Goal: Feedback & Contribution: Submit feedback/report problem

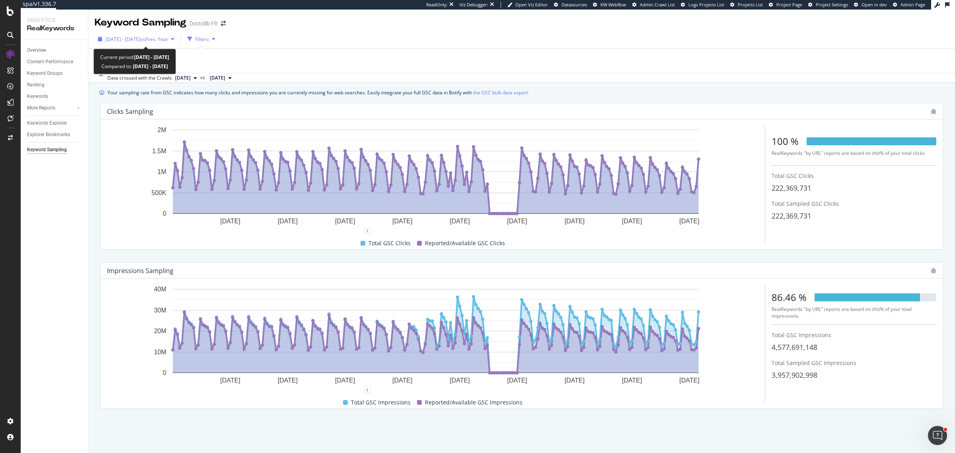
click at [131, 45] on div "2025 Jan. 1st - Aug. 18th vs Prev. Year" at bounding box center [136, 39] width 83 height 12
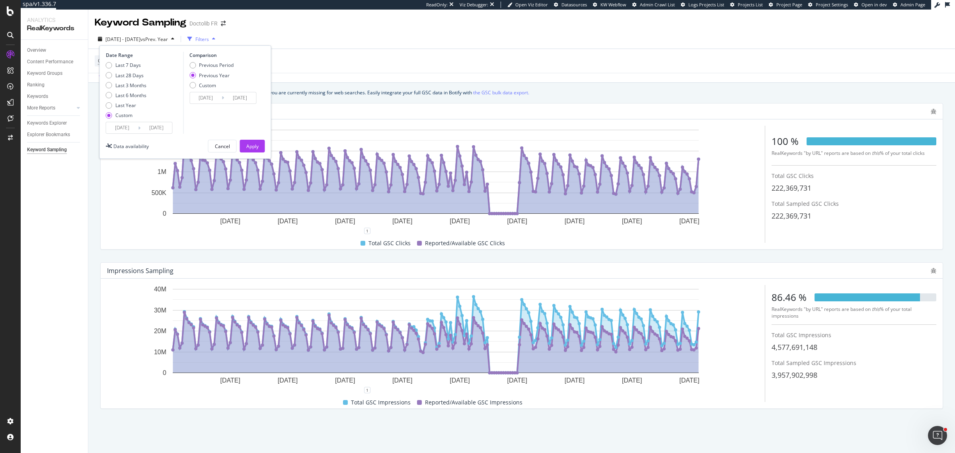
click at [127, 127] on input "2025/01/01" at bounding box center [122, 127] width 32 height 11
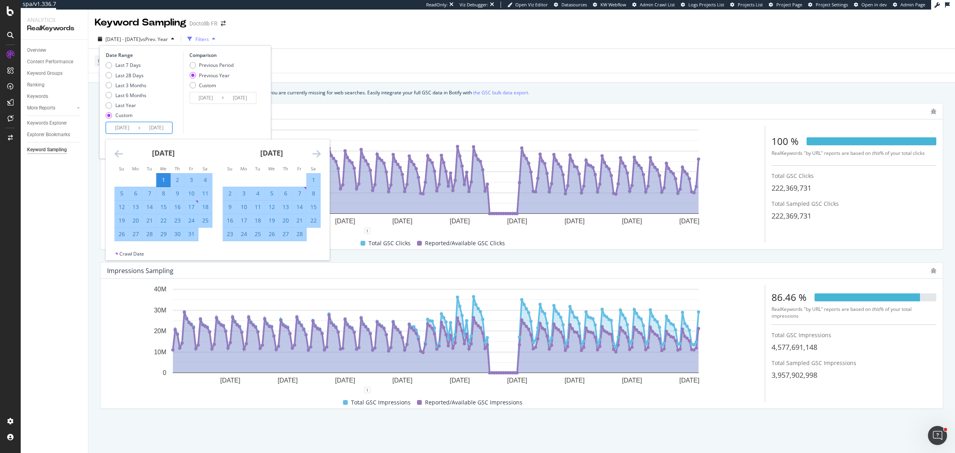
click at [118, 154] on icon "Move backward to switch to the previous month." at bounding box center [119, 154] width 8 height 10
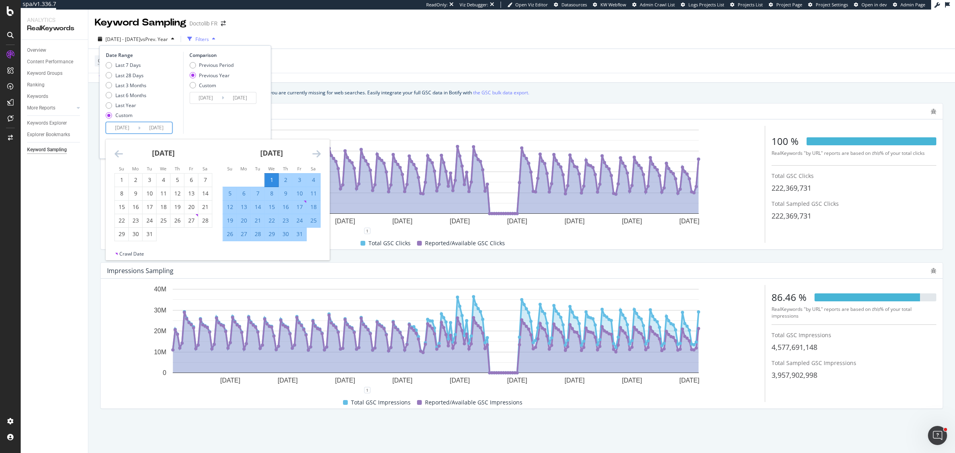
click at [118, 154] on icon "Move backward to switch to the previous month." at bounding box center [119, 154] width 8 height 10
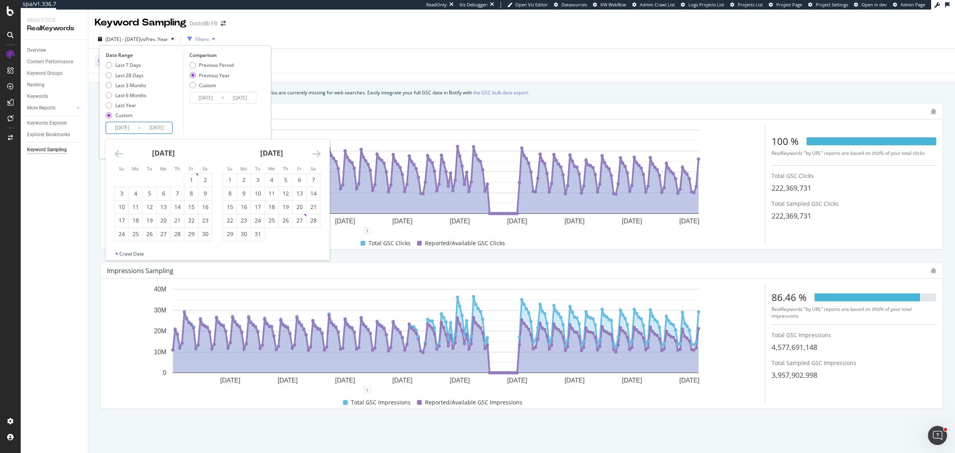
click at [118, 154] on icon "Move backward to switch to the previous month." at bounding box center [119, 154] width 8 height 10
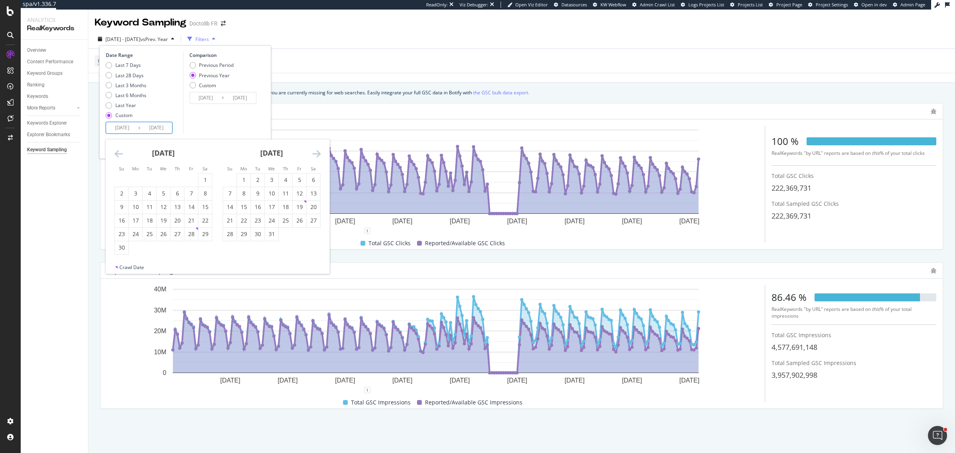
click at [118, 154] on icon "Move backward to switch to the previous month." at bounding box center [119, 154] width 8 height 10
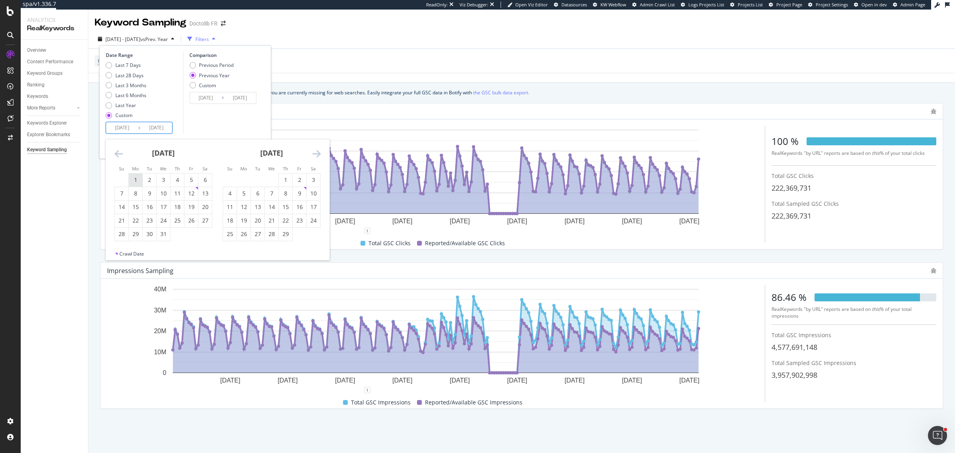
click at [133, 173] on td "1" at bounding box center [136, 180] width 14 height 14
type input "2024/01/01"
type input "2023/01/02"
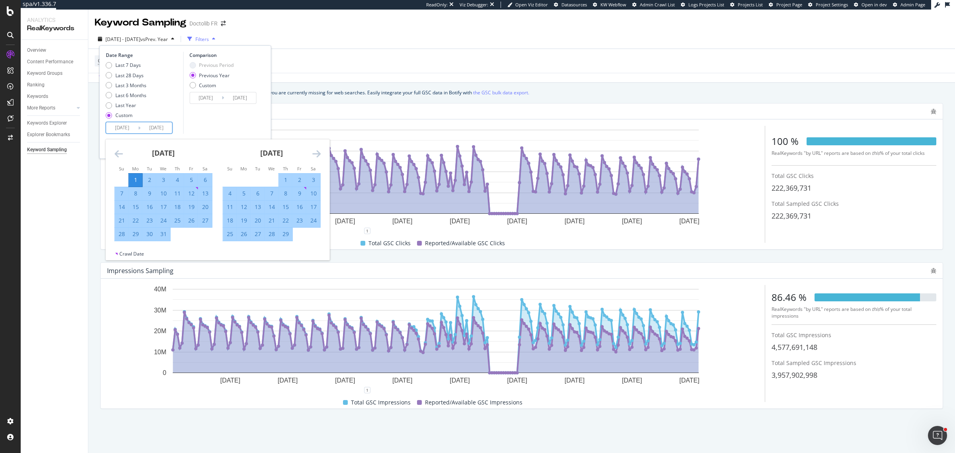
click at [215, 121] on div "Comparison Previous Period Previous Year Custom 2023/01/02 Navigate forward to …" at bounding box center [221, 93] width 76 height 82
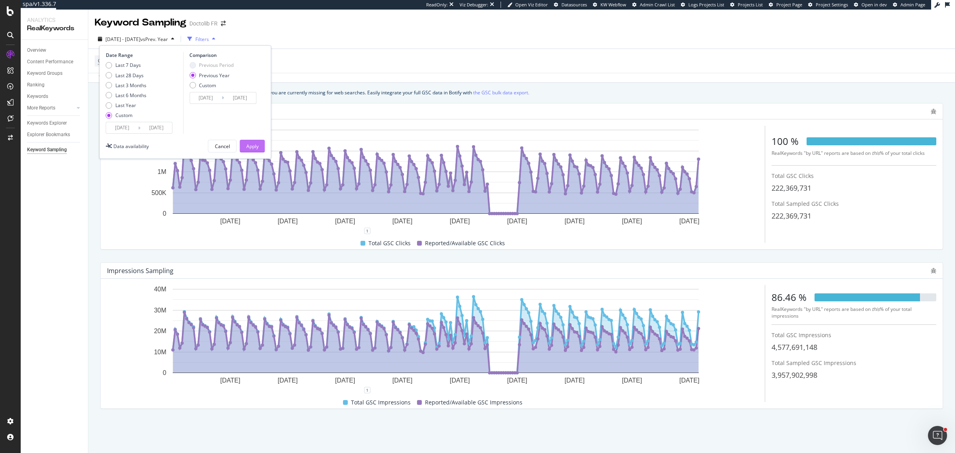
click at [245, 146] on button "Apply" at bounding box center [252, 146] width 25 height 13
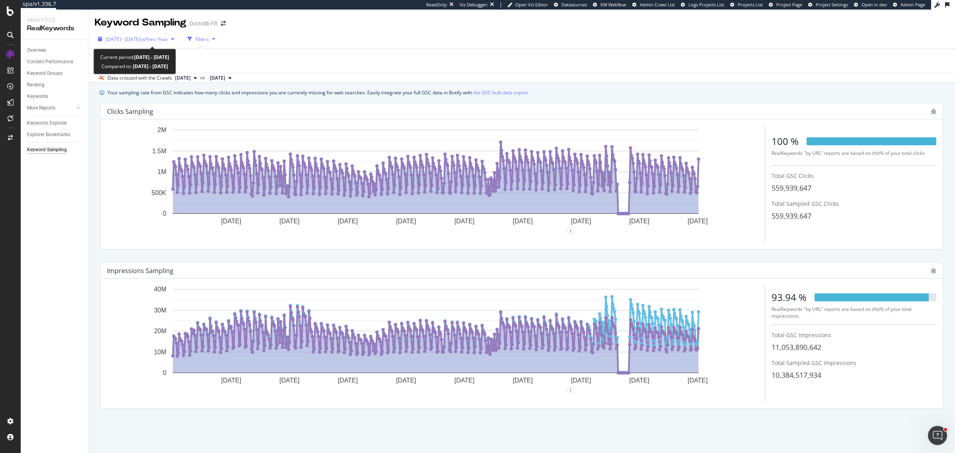
click at [125, 39] on span "2024 Jan. 1st - 2025 Aug. 18th" at bounding box center [122, 39] width 35 height 7
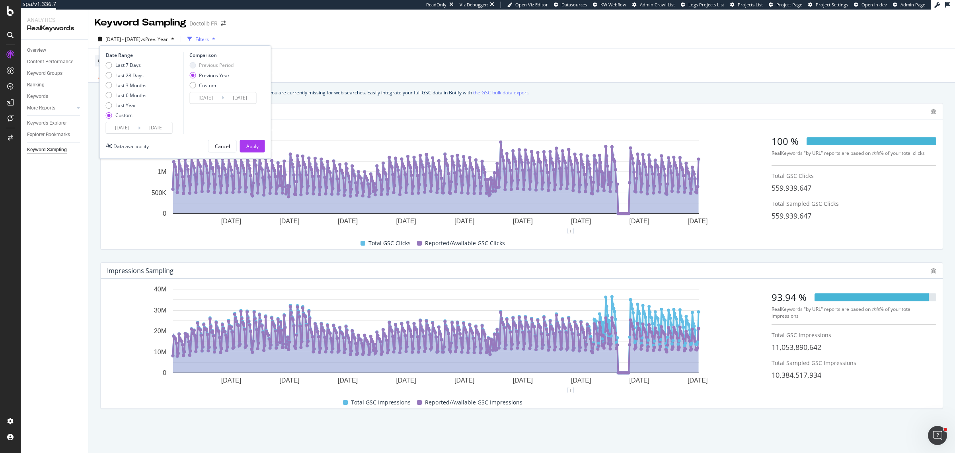
click at [114, 123] on input "2024/01/01" at bounding box center [122, 127] width 32 height 11
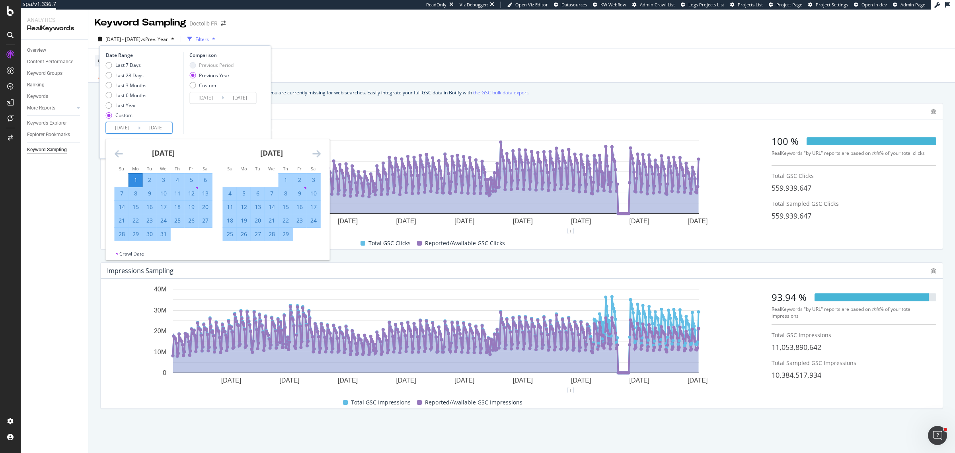
click at [117, 150] on icon "Move backward to switch to the previous month." at bounding box center [119, 154] width 8 height 10
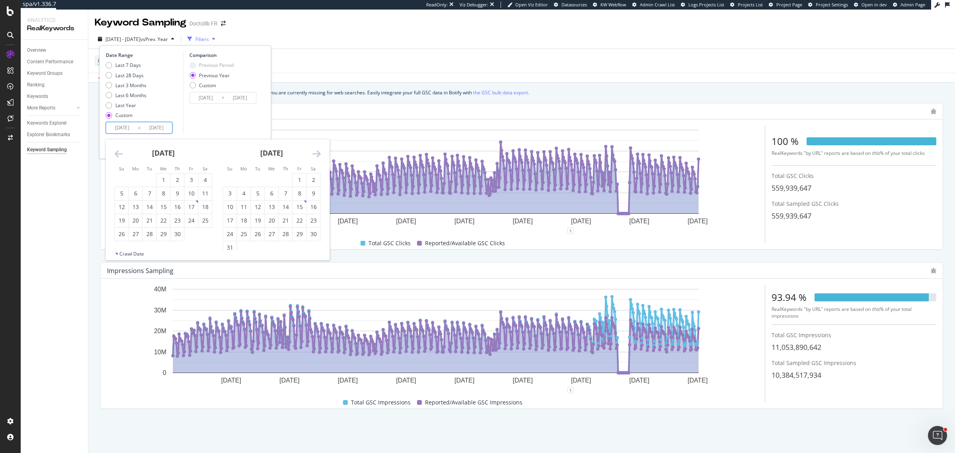
click at [117, 150] on icon "Move backward to switch to the previous month." at bounding box center [119, 154] width 8 height 10
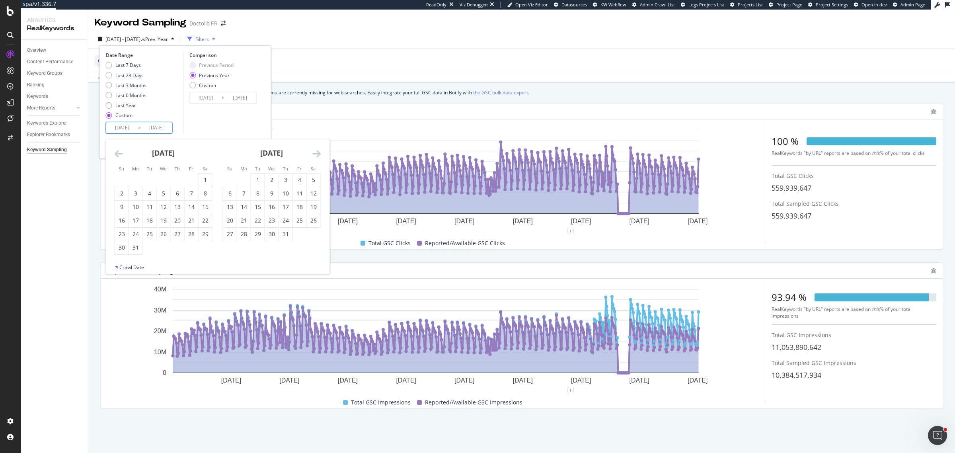
click at [117, 150] on icon "Move backward to switch to the previous month." at bounding box center [119, 154] width 8 height 10
click at [119, 156] on icon "Move backward to switch to the previous month." at bounding box center [119, 154] width 8 height 10
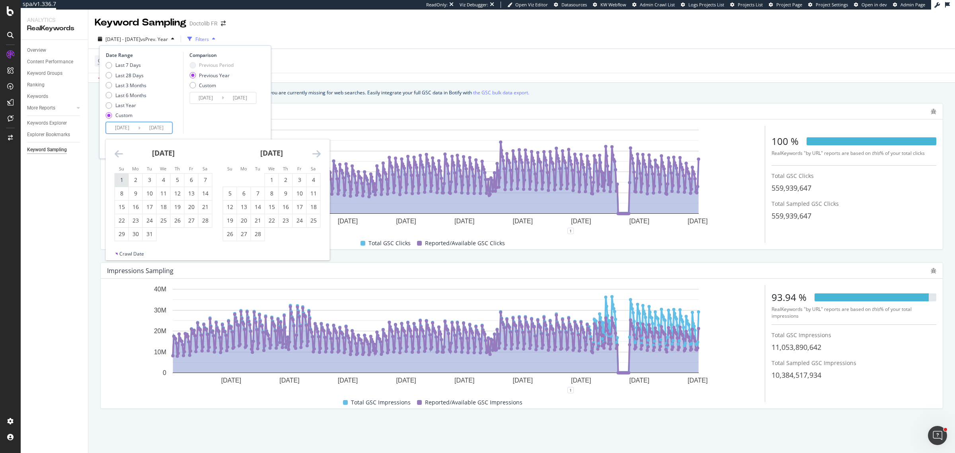
click at [118, 179] on div "1" at bounding box center [122, 180] width 14 height 8
type input "2023/01/01"
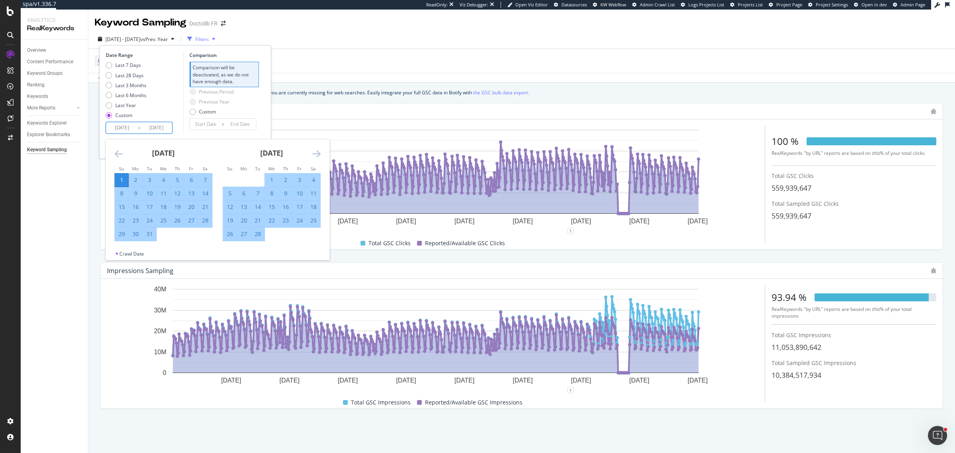
click at [257, 117] on div "Previous Period Previous Year Custom" at bounding box center [223, 103] width 69 height 30
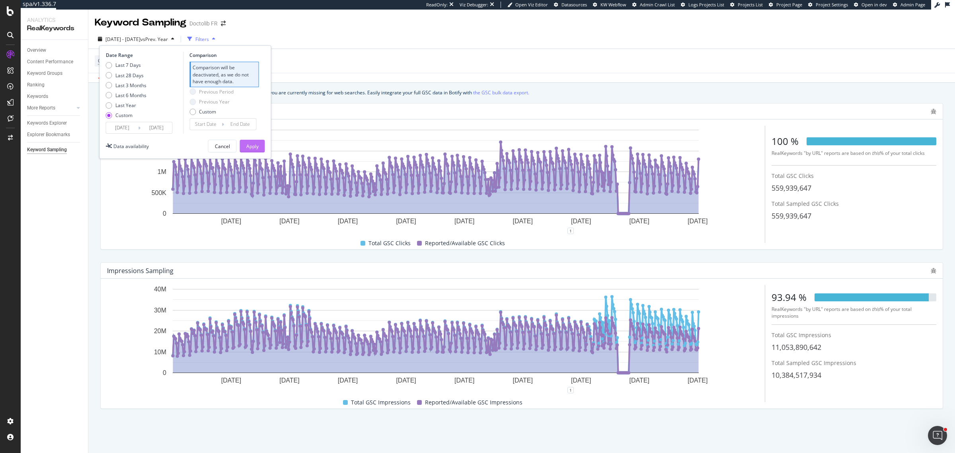
click at [254, 144] on div "Apply" at bounding box center [252, 146] width 12 height 7
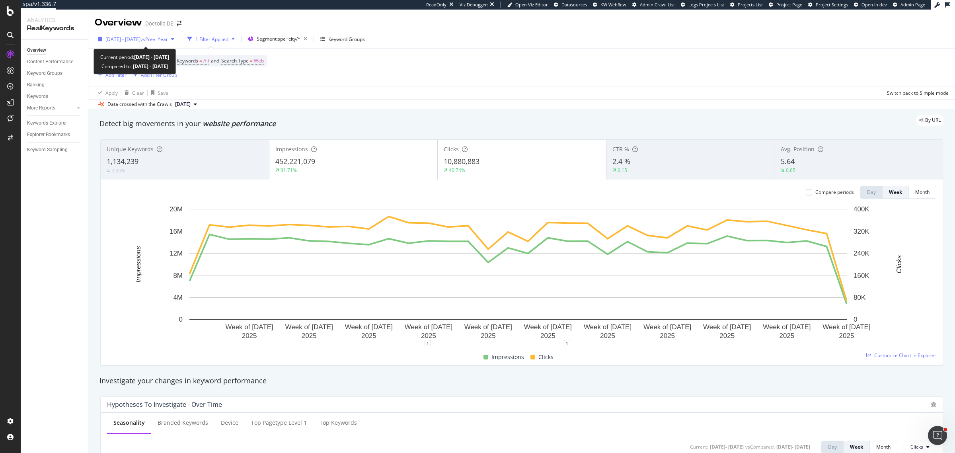
click at [140, 42] on span "[DATE] - [DATE]" at bounding box center [122, 39] width 35 height 7
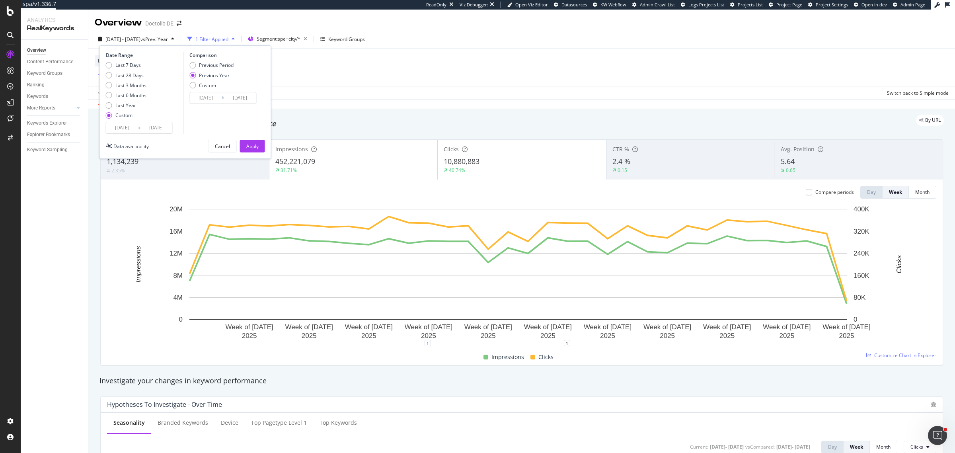
click at [158, 133] on input "[DATE]" at bounding box center [156, 127] width 32 height 11
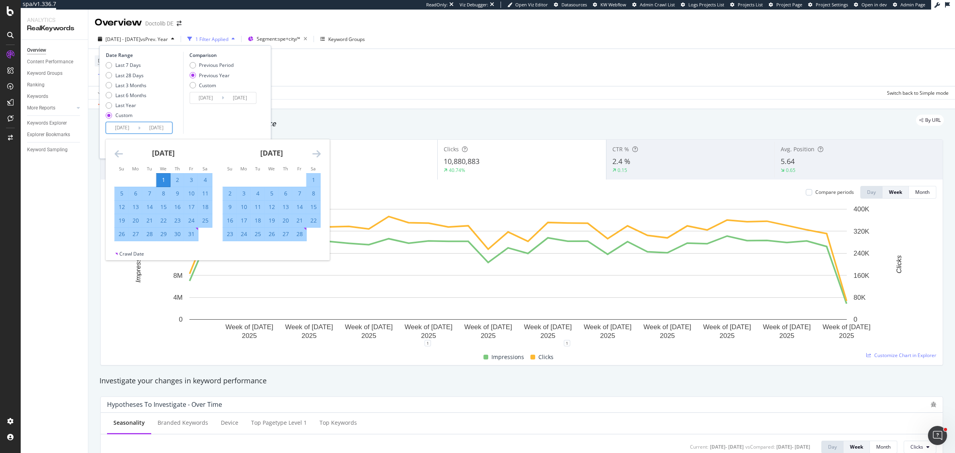
click at [319, 153] on icon "Move forward to switch to the next month." at bounding box center [316, 154] width 8 height 10
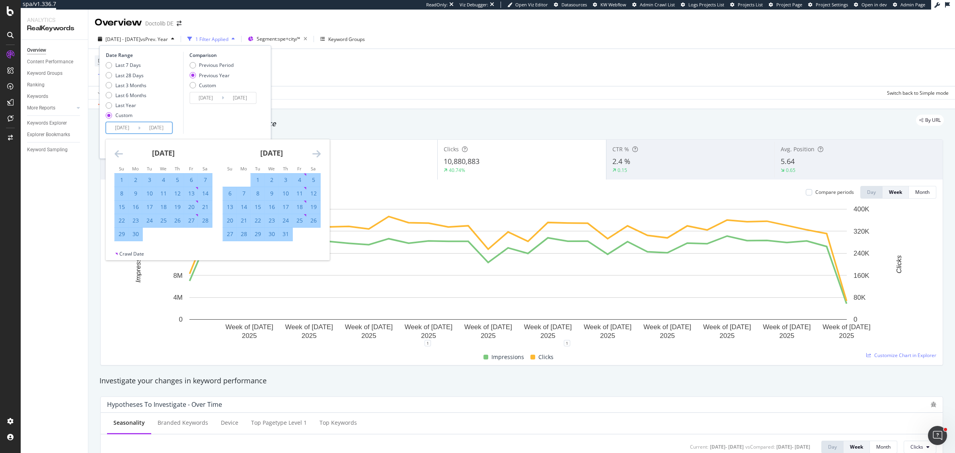
click at [319, 153] on icon "Move forward to switch to the next month." at bounding box center [316, 154] width 8 height 10
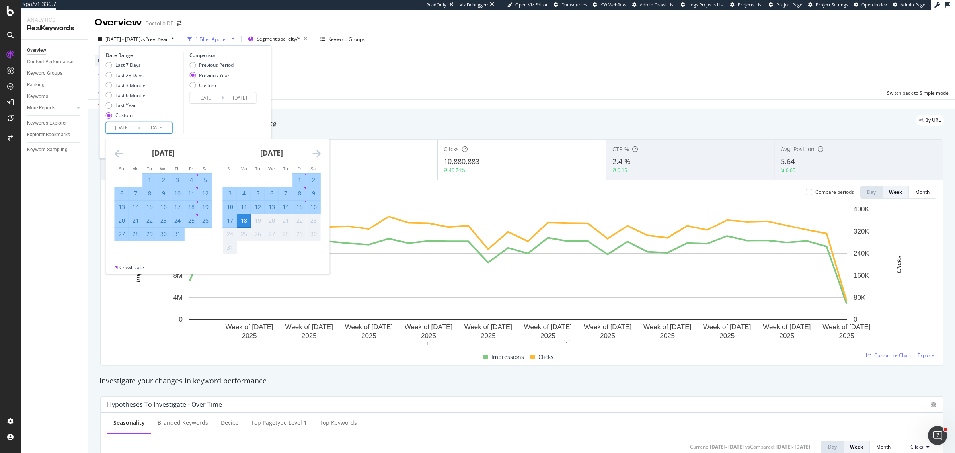
click at [319, 153] on icon "Move forward to switch to the next month." at bounding box center [316, 154] width 8 height 10
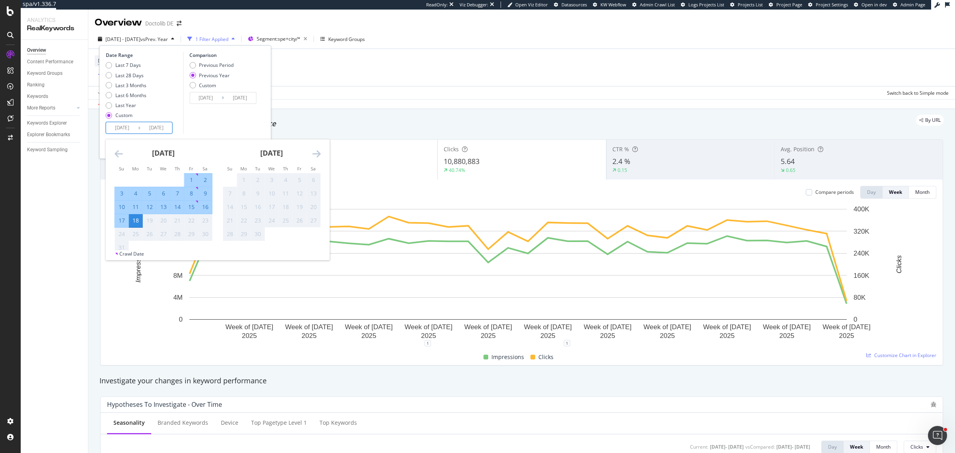
click at [204, 204] on div "16" at bounding box center [206, 207] width 14 height 8
type input "2025/08/16"
type input "2024/08/17"
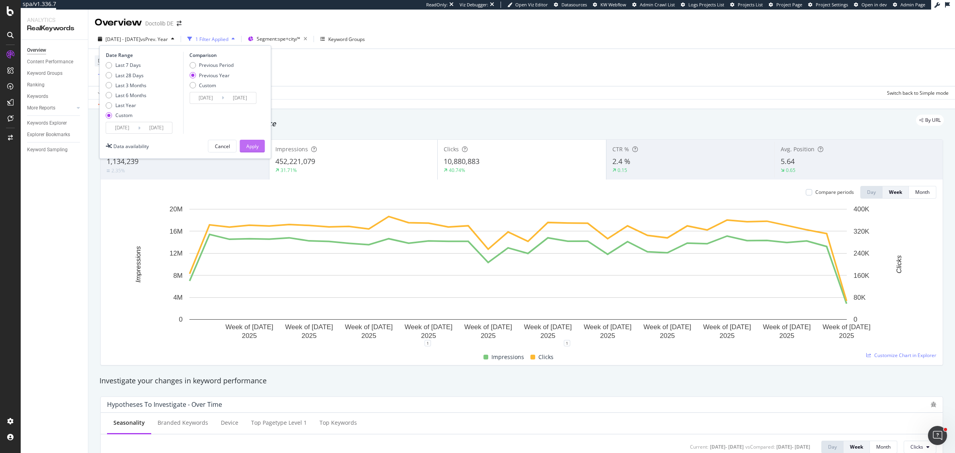
click at [259, 148] on button "Apply" at bounding box center [252, 146] width 25 height 13
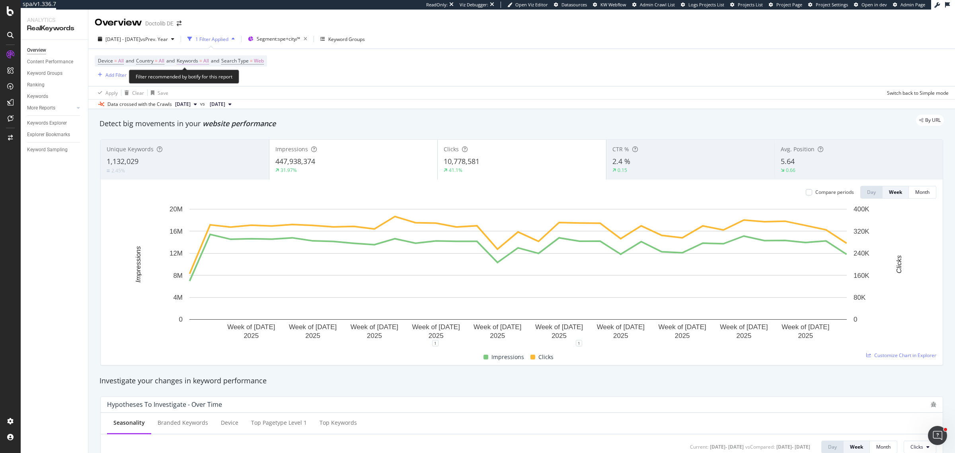
click at [195, 63] on span "Keywords" at bounding box center [187, 60] width 21 height 7
click at [198, 78] on div "button" at bounding box center [202, 79] width 10 height 5
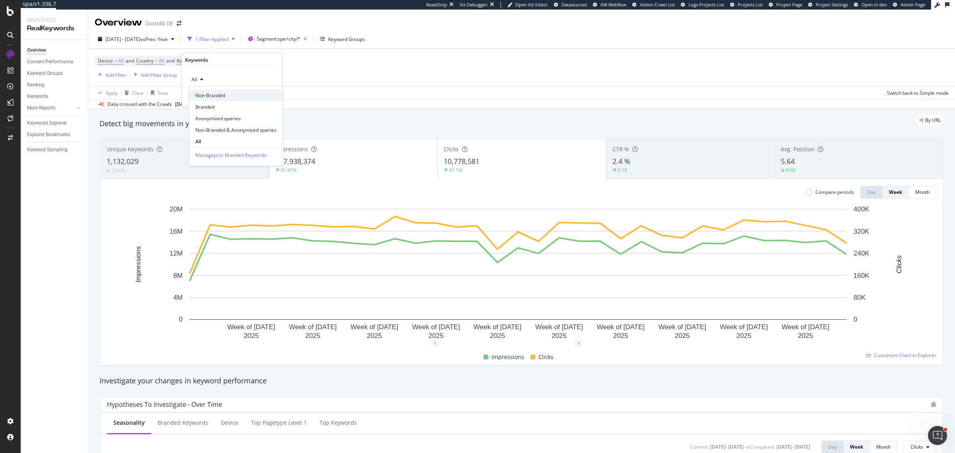
click at [208, 96] on span "Non-Branded" at bounding box center [235, 95] width 81 height 7
click at [267, 96] on div "Apply" at bounding box center [269, 96] width 12 height 7
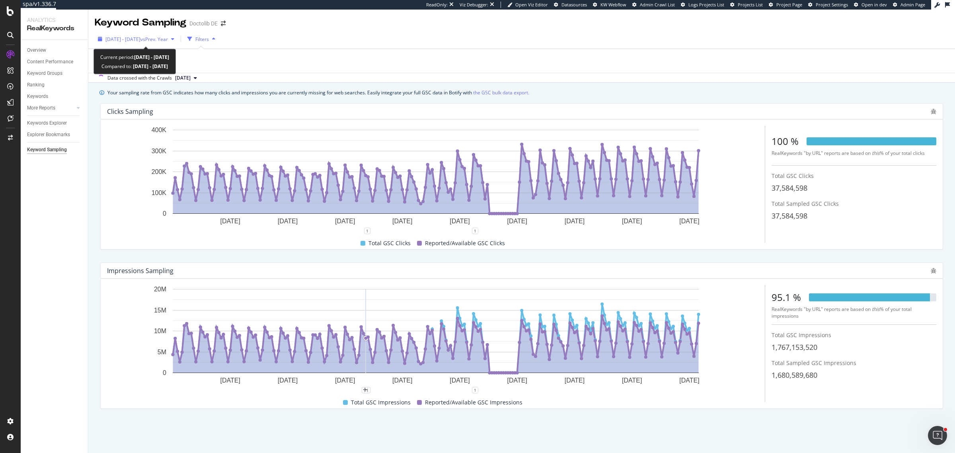
click at [131, 35] on div "[DATE] - [DATE] vs Prev. Year" at bounding box center [136, 39] width 83 height 12
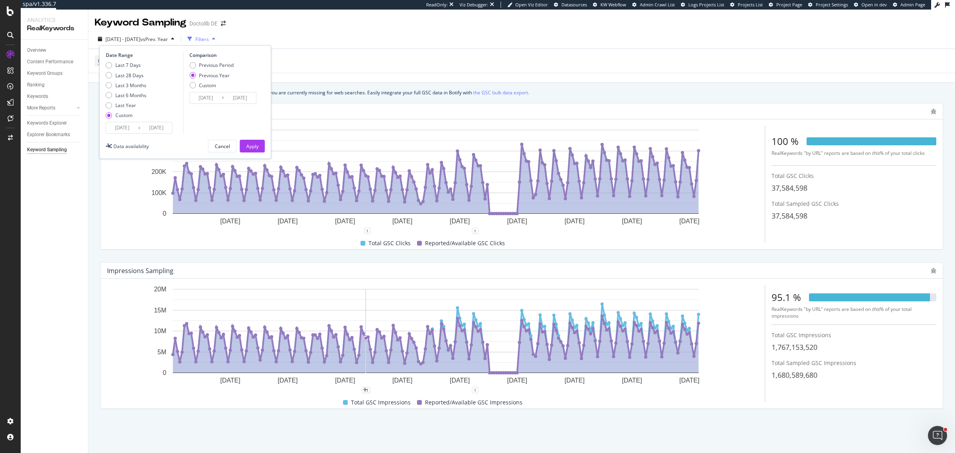
click at [122, 130] on input "2025/01/01" at bounding box center [122, 127] width 32 height 11
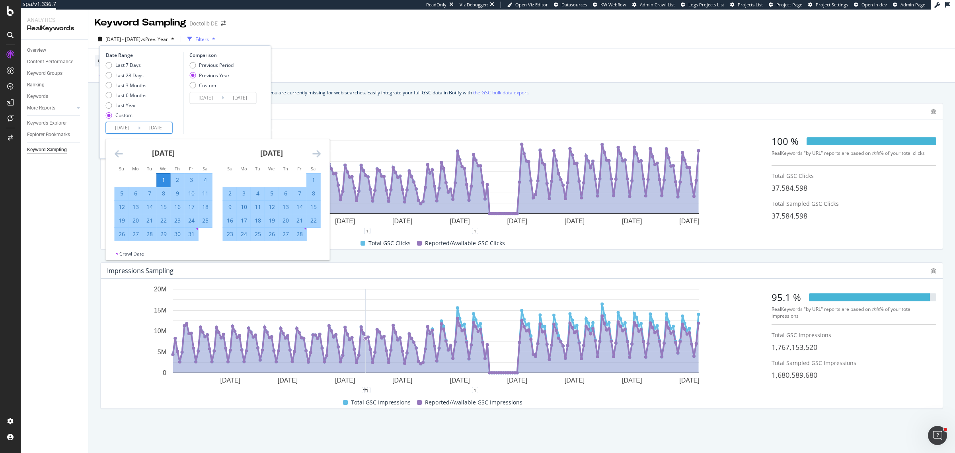
click at [115, 151] on icon "Move backward to switch to the previous month." at bounding box center [119, 154] width 8 height 10
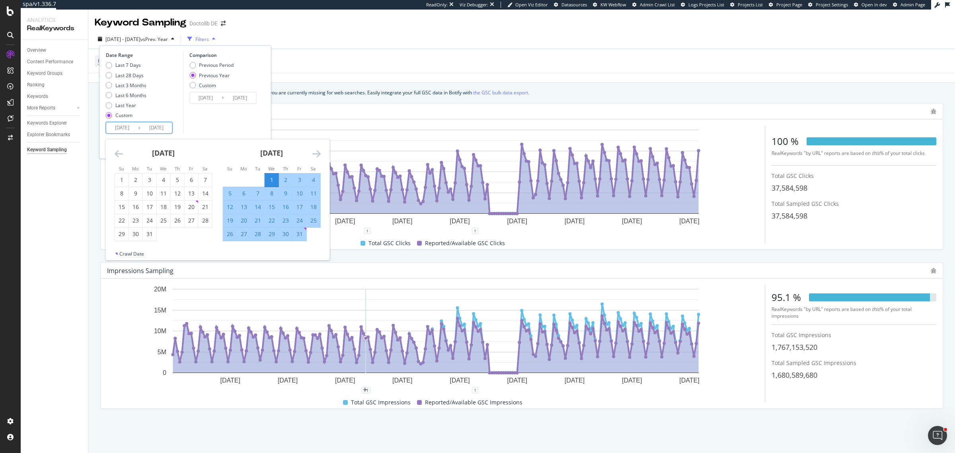
click at [115, 151] on icon "Move backward to switch to the previous month." at bounding box center [119, 154] width 8 height 10
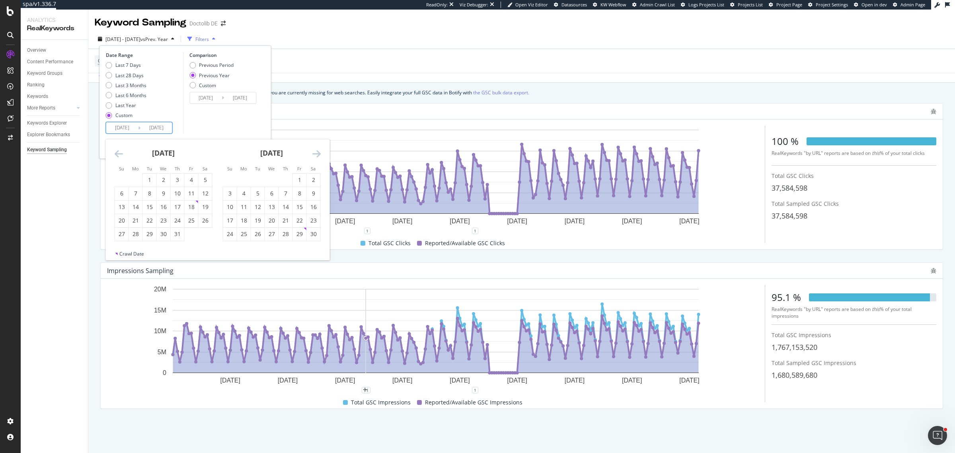
click at [115, 151] on icon "Move backward to switch to the previous month." at bounding box center [119, 154] width 8 height 10
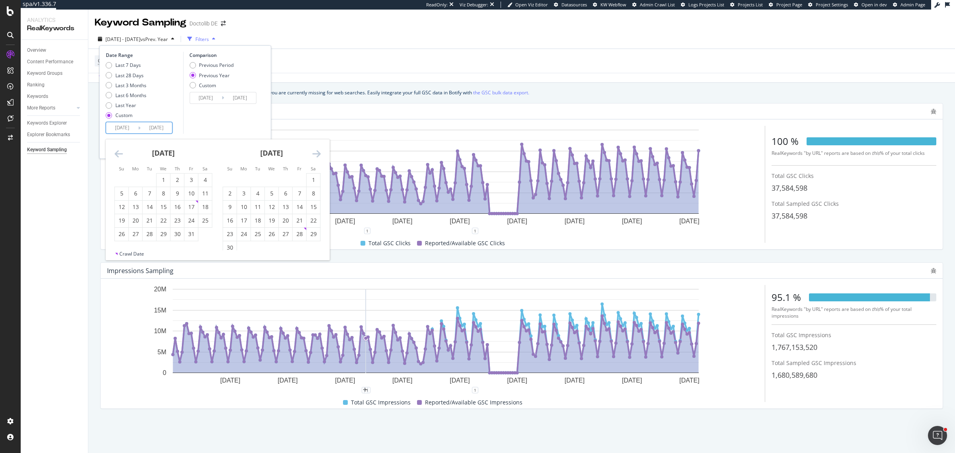
click at [115, 151] on icon "Move backward to switch to the previous month." at bounding box center [119, 154] width 8 height 10
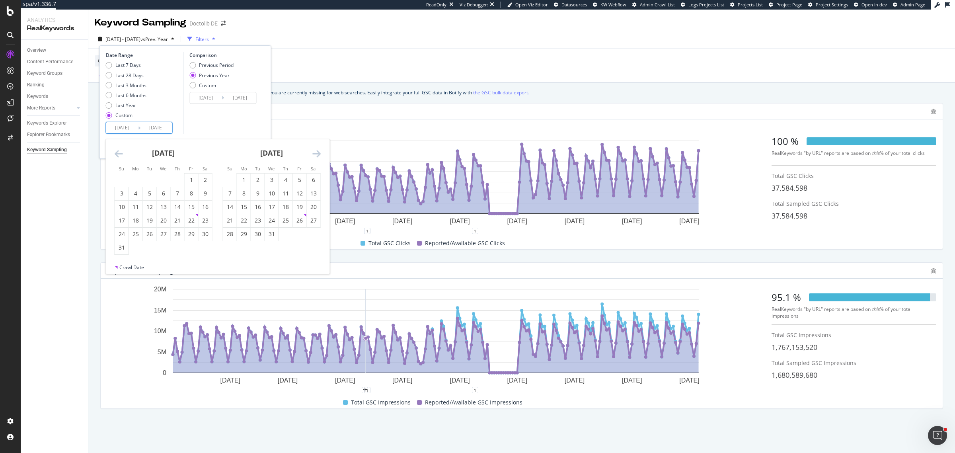
click at [115, 151] on icon "Move backward to switch to the previous month." at bounding box center [119, 154] width 8 height 10
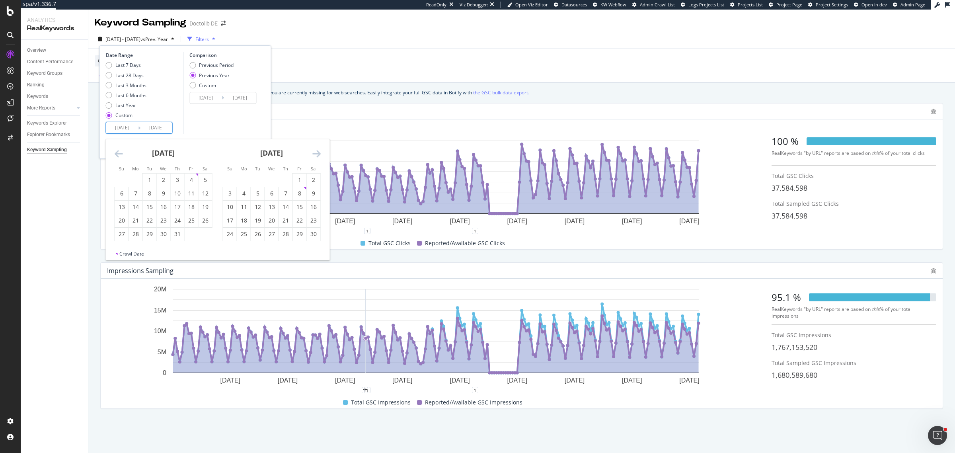
click at [115, 151] on icon "Move backward to switch to the previous month." at bounding box center [119, 154] width 8 height 10
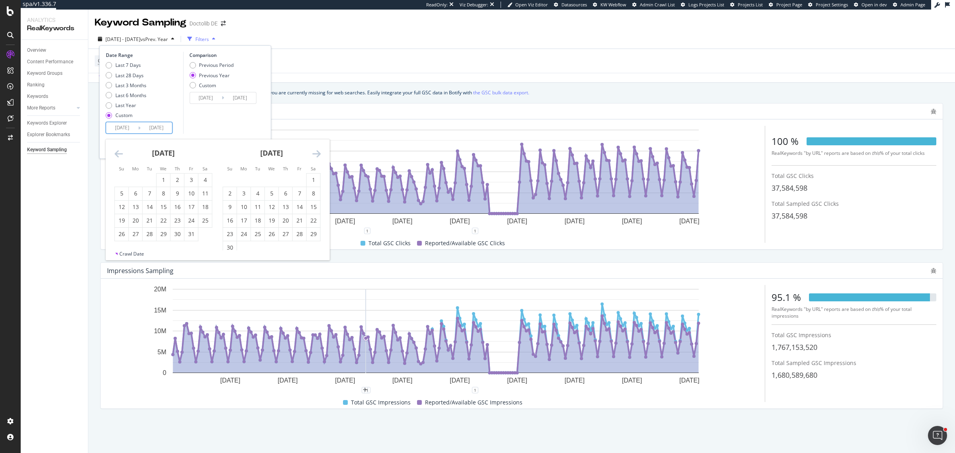
click at [115, 151] on icon "Move backward to switch to the previous month." at bounding box center [119, 154] width 8 height 10
click at [126, 179] on div "1" at bounding box center [122, 180] width 14 height 8
type input "2023/01/01"
type input "2022/01/02"
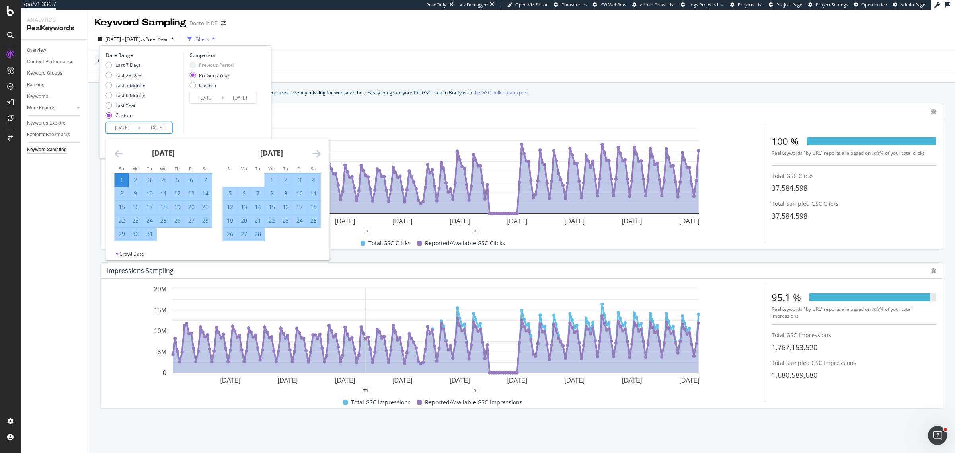
click at [250, 134] on div "Date Range Last 7 Days Last 28 Days Last 3 Months Last 6 Months Last Year Custo…" at bounding box center [185, 101] width 172 height 113
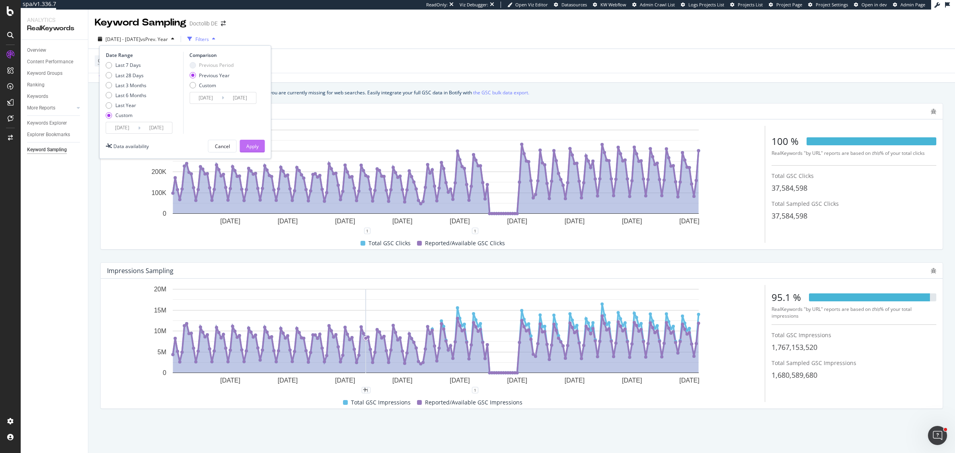
click at [251, 150] on div "Apply" at bounding box center [252, 146] width 12 height 12
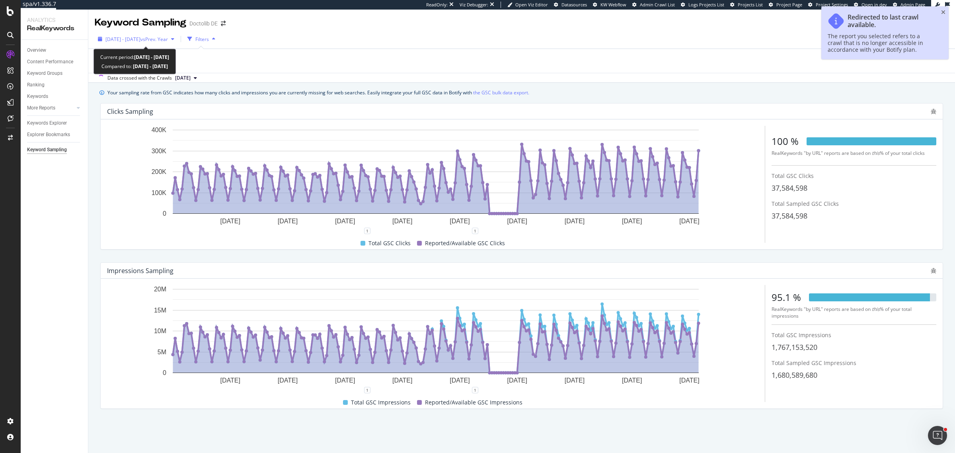
click at [167, 38] on span "vs Prev. Year" at bounding box center [153, 39] width 27 height 7
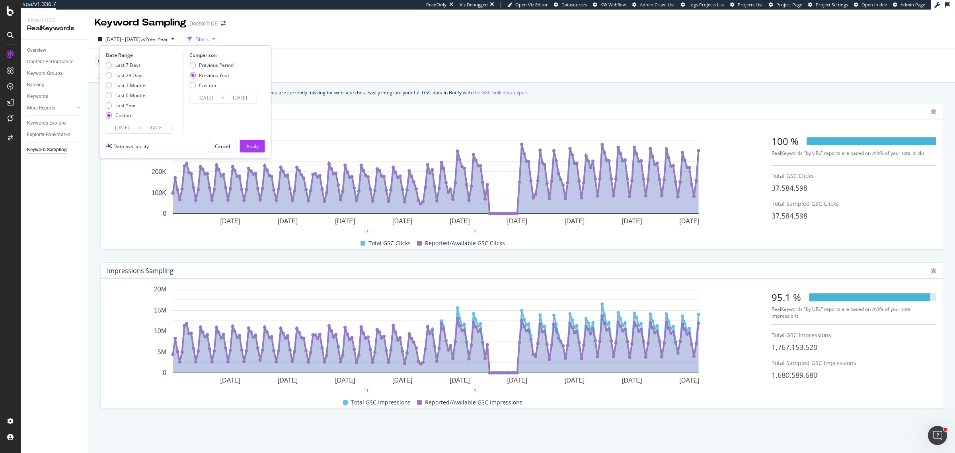
click at [129, 129] on input "2025/01/01" at bounding box center [122, 127] width 32 height 11
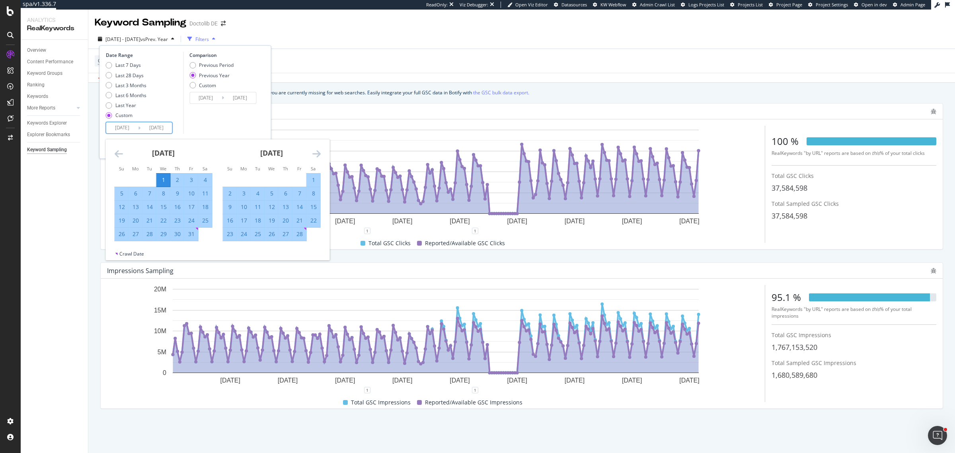
click at [315, 170] on small "Sa" at bounding box center [313, 169] width 5 height 6
click at [320, 156] on icon "Move forward to switch to the next month." at bounding box center [316, 154] width 8 height 10
click at [120, 154] on icon "Move backward to switch to the previous month." at bounding box center [119, 154] width 8 height 10
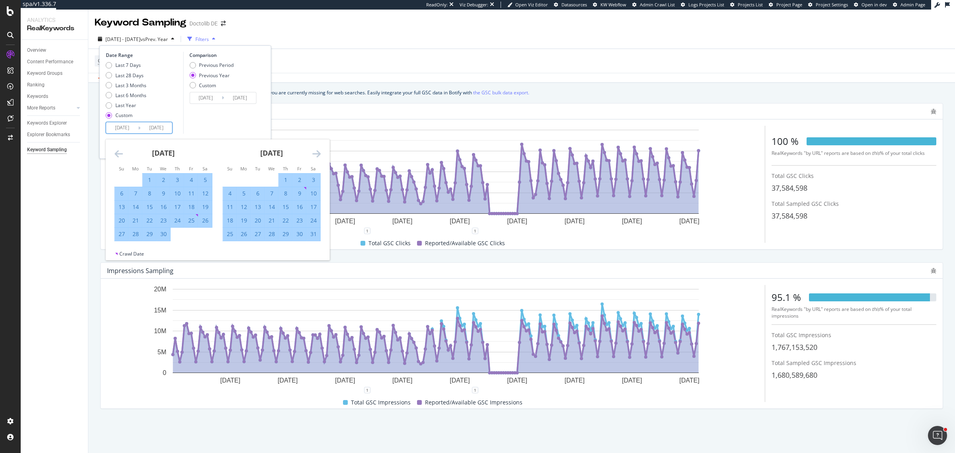
click at [120, 154] on icon "Move backward to switch to the previous month." at bounding box center [119, 154] width 8 height 10
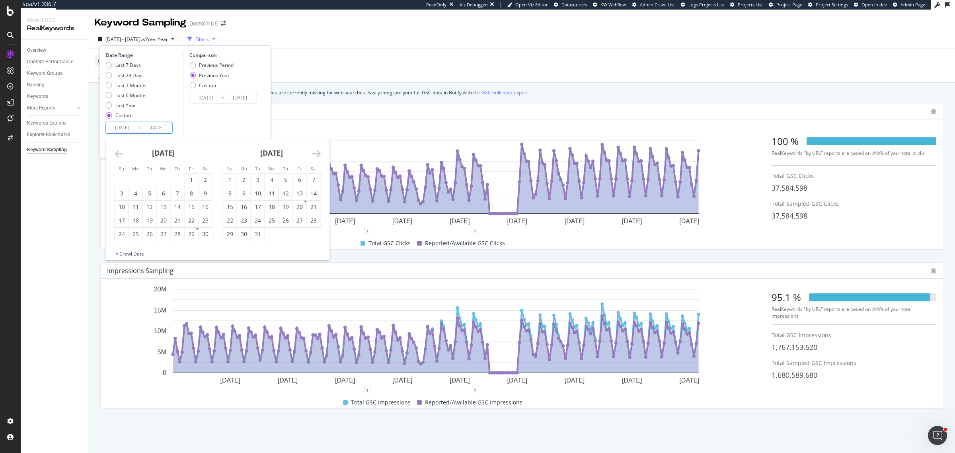
click at [120, 154] on icon "Move backward to switch to the previous month." at bounding box center [119, 154] width 8 height 10
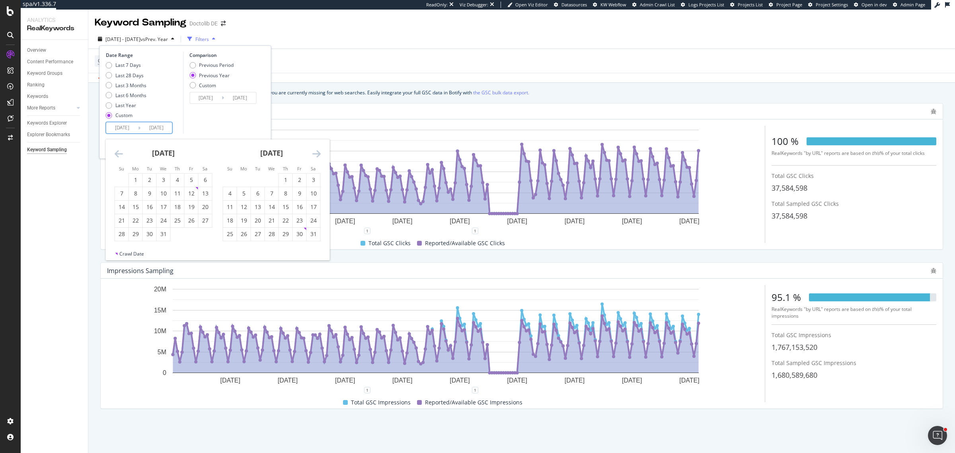
click at [120, 154] on icon "Move backward to switch to the previous month." at bounding box center [119, 154] width 8 height 10
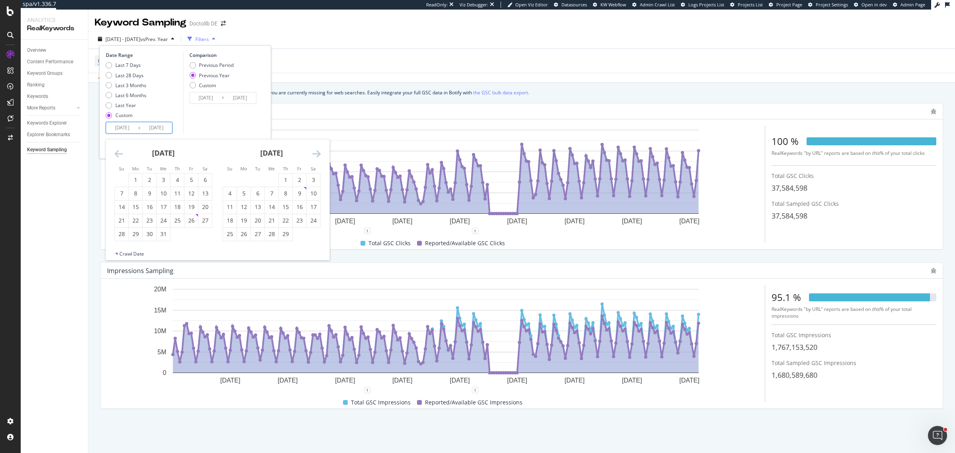
click at [120, 154] on icon "Move backward to switch to the previous month." at bounding box center [119, 154] width 8 height 10
click at [115, 155] on icon "Move backward to switch to the previous month." at bounding box center [119, 154] width 8 height 10
click at [121, 175] on div "1" at bounding box center [122, 179] width 14 height 13
type input "2023/10/01"
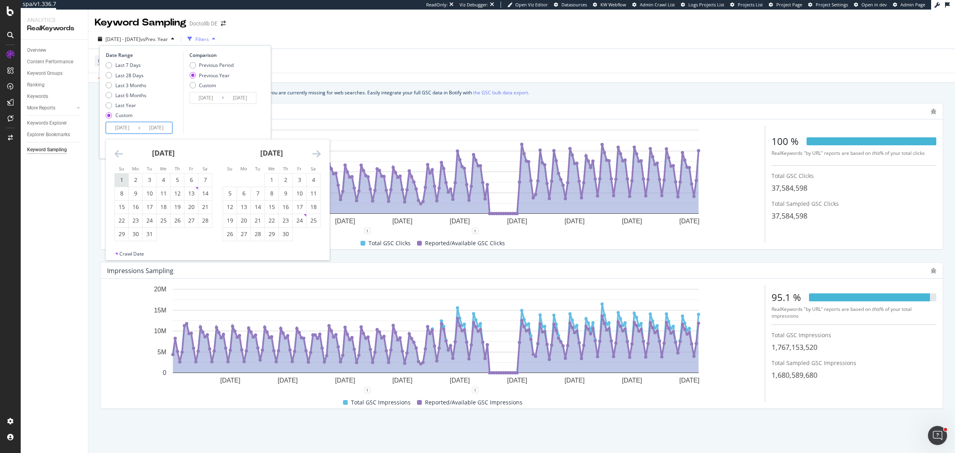
type input "2022/10/02"
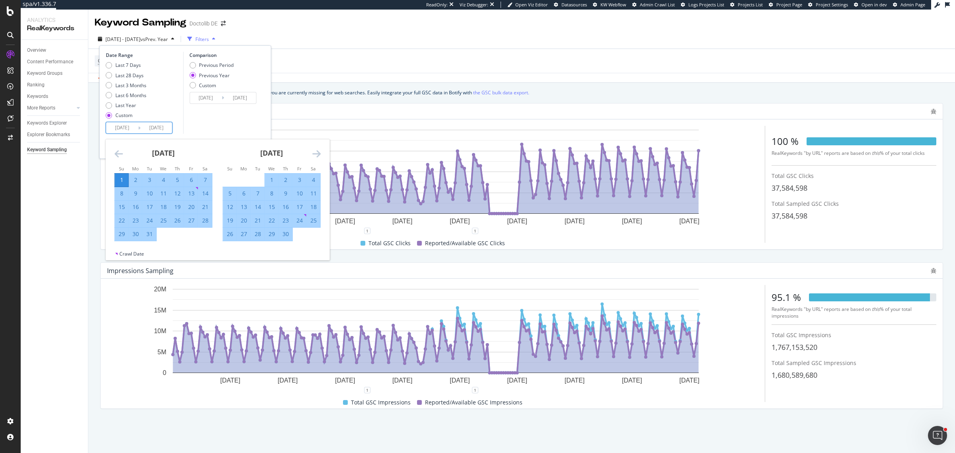
click at [212, 132] on div "Comparison Previous Period Previous Year Custom 2022/10/02 Navigate forward to …" at bounding box center [221, 93] width 76 height 82
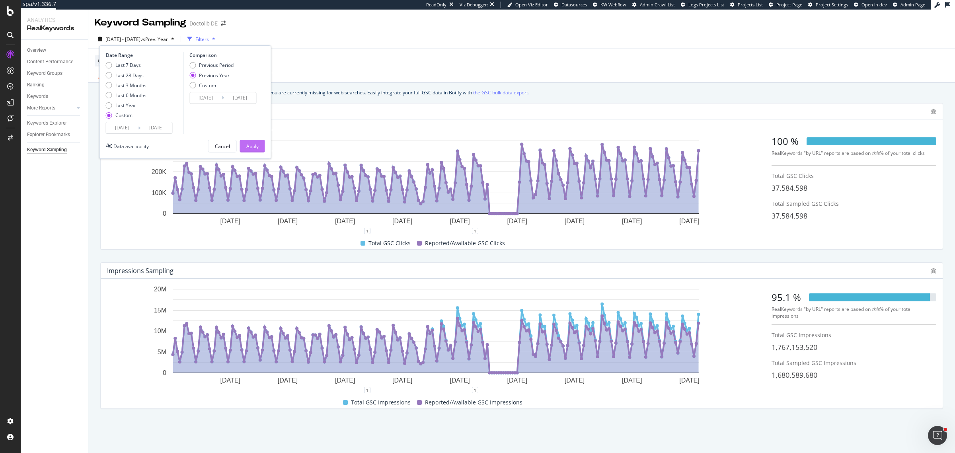
click at [252, 146] on div "Apply" at bounding box center [252, 146] width 12 height 7
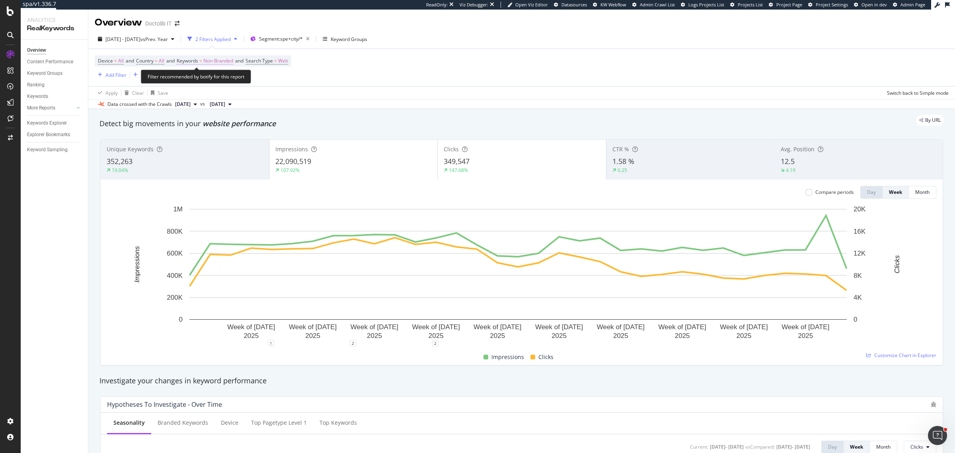
click at [232, 58] on span "Non-Branded" at bounding box center [218, 60] width 30 height 11
click at [208, 80] on span "Non-Branded" at bounding box center [204, 79] width 33 height 7
click at [209, 136] on div "All" at bounding box center [236, 142] width 94 height 12
click at [267, 97] on div "Apply" at bounding box center [269, 96] width 12 height 7
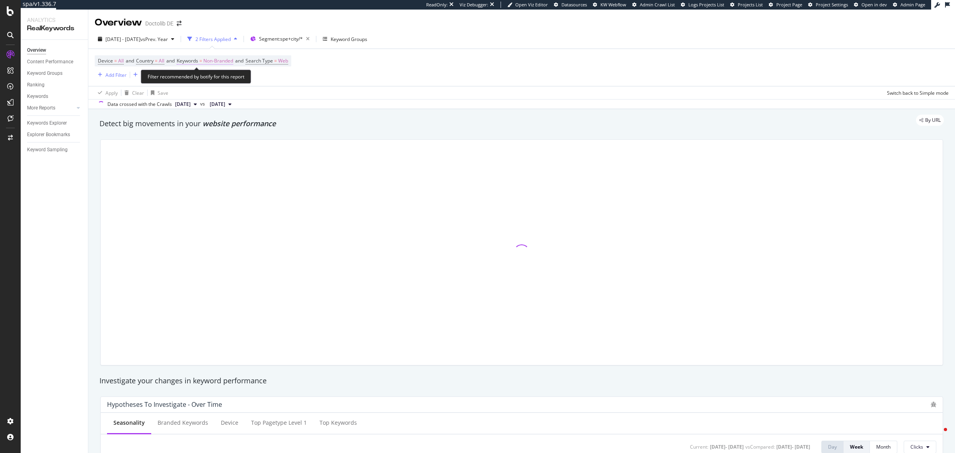
click at [223, 66] on span "Non-Branded" at bounding box center [218, 60] width 30 height 11
click at [212, 79] on span "Non-Branded" at bounding box center [204, 79] width 33 height 7
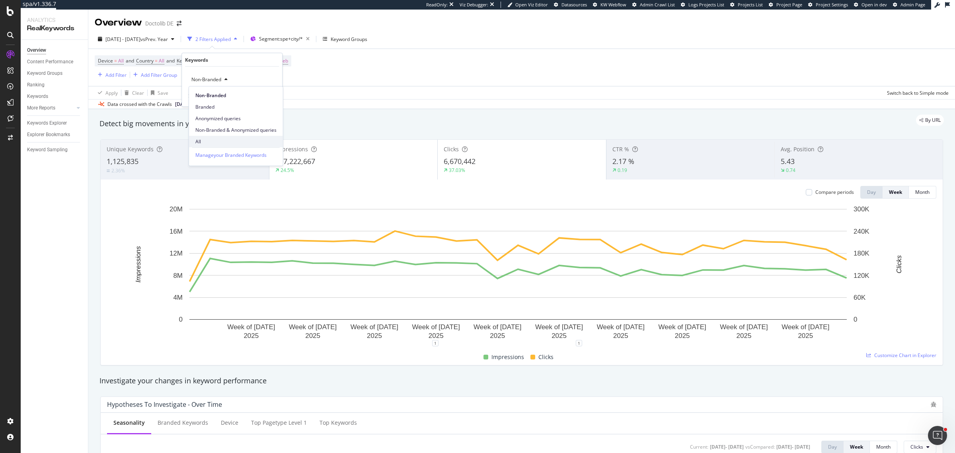
click at [206, 136] on div "All" at bounding box center [236, 142] width 94 height 12
click at [263, 97] on div "Apply" at bounding box center [264, 96] width 23 height 7
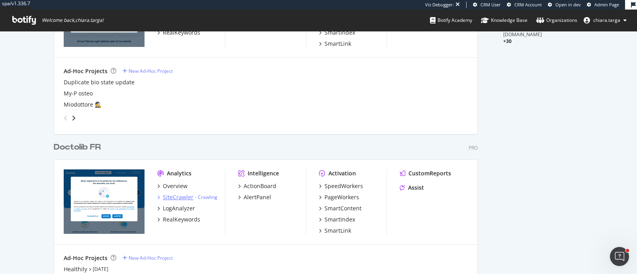
scroll to position [296, 0]
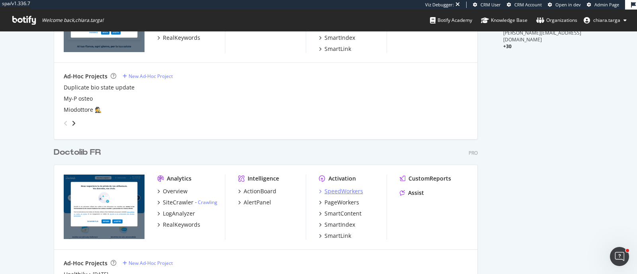
click at [331, 190] on div "SpeedWorkers" at bounding box center [343, 191] width 39 height 8
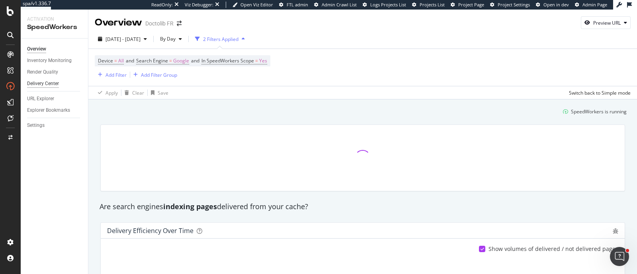
click at [44, 80] on div "Delivery Center" at bounding box center [43, 84] width 32 height 8
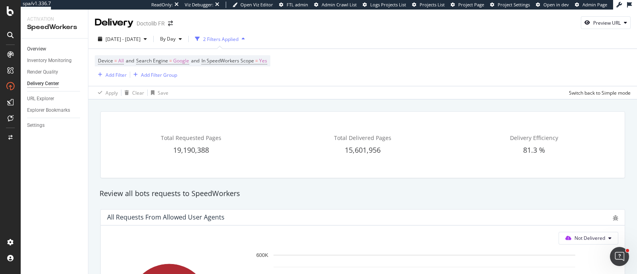
click at [52, 49] on link "Overview" at bounding box center [54, 49] width 55 height 8
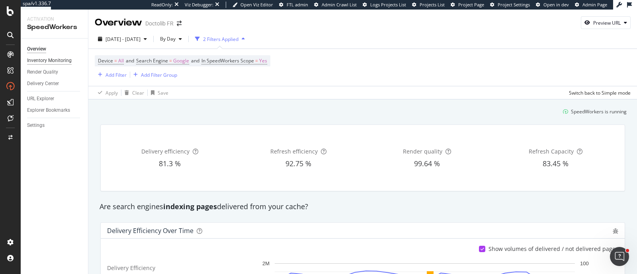
click at [42, 58] on div "Inventory Monitoring" at bounding box center [49, 61] width 45 height 8
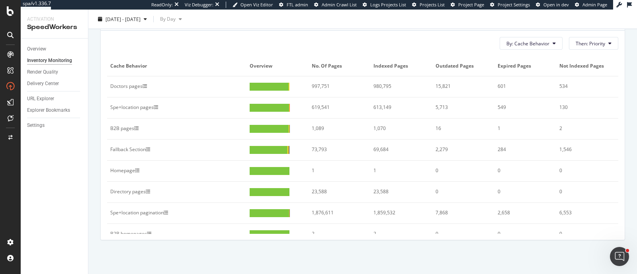
scroll to position [10, 0]
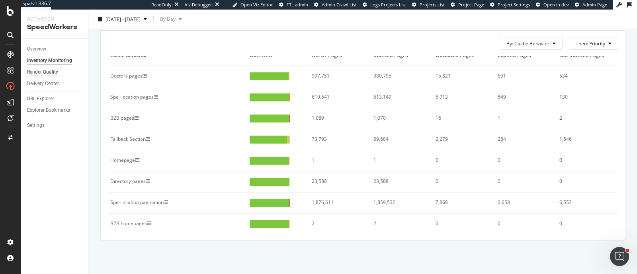
click at [46, 69] on div "Render Quality" at bounding box center [42, 72] width 31 height 8
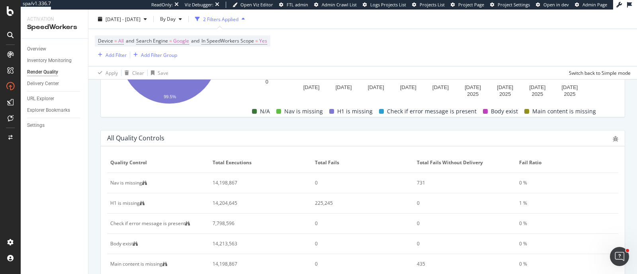
scroll to position [434, 0]
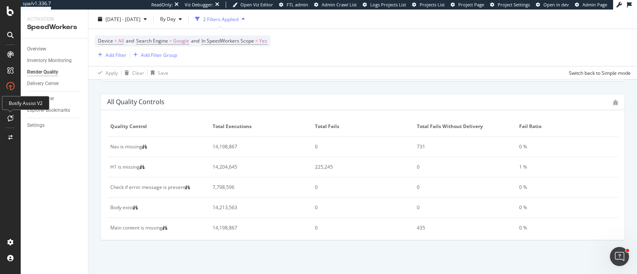
click at [12, 116] on icon at bounding box center [11, 118] width 6 height 6
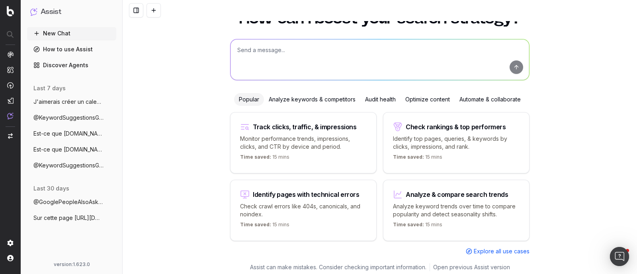
click at [302, 55] on textarea at bounding box center [379, 59] width 298 height 41
click at [414, 51] on textarea "Hello! Je voudrais que tu analyses l'ensemble des pages du segment "spé+city"" at bounding box center [379, 59] width 298 height 41
click at [385, 47] on textarea "Hello! Je voudrais que tu analyses l'ensemble des pages du segment "spé+city"" at bounding box center [379, 59] width 298 height 41
click at [498, 48] on textarea "Hello! Je voudrais que tu analyses l'ensemble des pages indexables du segment "…" at bounding box center [379, 59] width 298 height 41
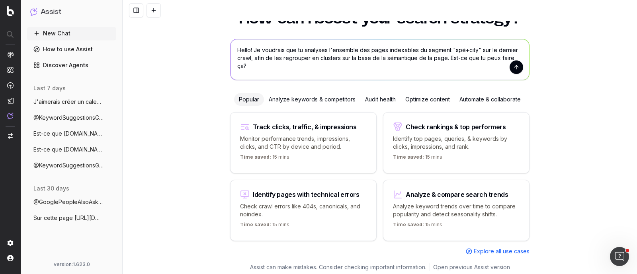
drag, startPoint x: 449, startPoint y: 50, endPoint x: 472, endPoint y: 51, distance: 22.7
click at [472, 51] on textarea "Hello! Je voudrais que tu analyses l'ensemble des pages indexables du segment "…" at bounding box center [379, 59] width 298 height 41
click at [446, 60] on textarea "Hello! Je voudrais que tu analyses l'ensemble des pages indexables du segment "…" at bounding box center [379, 59] width 298 height 41
click at [331, 68] on textarea "Hello! Je voudrais que tu analyses l'ensemble des pages indexables du segment "…" at bounding box center [379, 59] width 298 height 41
click at [503, 59] on textarea "Hello! Je voudrais que tu analyses l'ensemble des pages indexables du segment "…" at bounding box center [379, 59] width 298 height 41
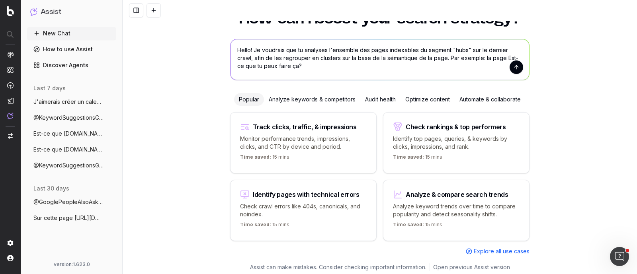
paste textarea "[URL][DOMAIN_NAME]"
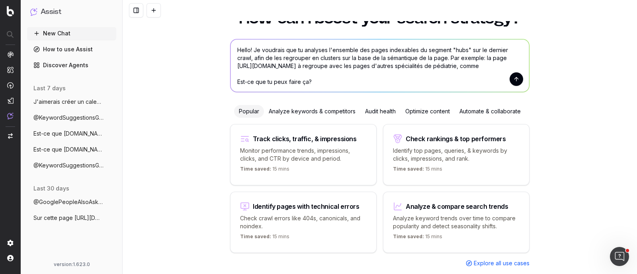
drag, startPoint x: 444, startPoint y: 64, endPoint x: 474, endPoint y: 66, distance: 29.9
click at [474, 66] on textarea "Hello! Je voudrais que tu analyses l'ensemble des pages indexables du segment "…" at bounding box center [379, 65] width 298 height 53
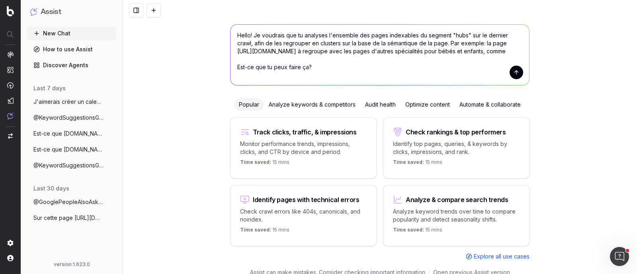
scroll to position [54, 0]
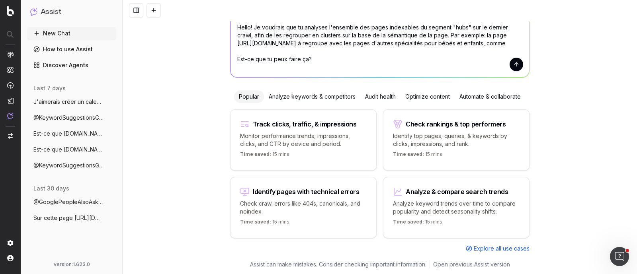
click at [442, 46] on textarea "Hello! Je voudrais que tu analyses l'ensemble des pages indexables du segment "…" at bounding box center [379, 47] width 298 height 60
click at [307, 52] on textarea "Hello! Je voudrais que tu analyses l'ensemble des pages indexables du segment "…" at bounding box center [379, 47] width 298 height 60
paste textarea "[URL][DOMAIN_NAME]"
click at [416, 55] on textarea "Hello! Je voudrais que tu analyses l'ensemble des pages indexables du segment "…" at bounding box center [379, 47] width 298 height 60
click at [417, 52] on textarea "Hello! Je voudrais que tu analyses l'ensemble des pages indexables du segment "…" at bounding box center [379, 47] width 298 height 60
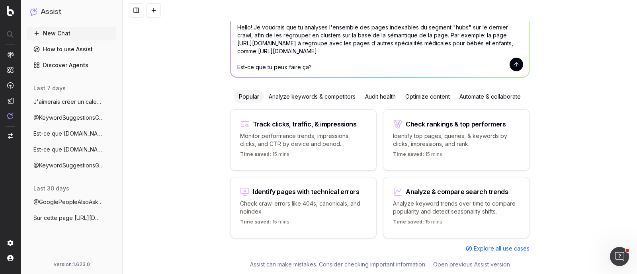
click at [427, 51] on textarea "Hello! Je voudrais que tu analyses l'ensemble des pages indexables du segment "…" at bounding box center [379, 47] width 298 height 60
paste textarea "[URL][DOMAIN_NAME]"
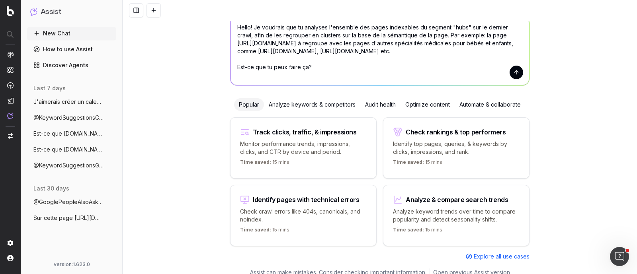
type textarea "Hello! Je voudrais que tu analyses l'ensemble des pages indexables du segment "…"
click at [511, 70] on button "submit" at bounding box center [516, 73] width 14 height 14
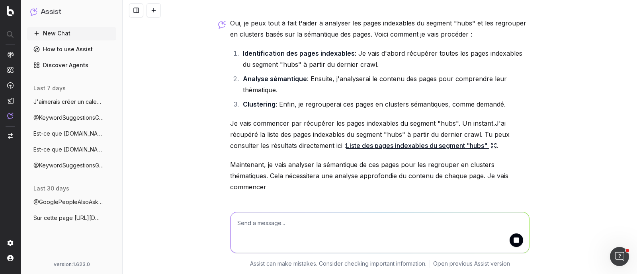
scroll to position [101, 0]
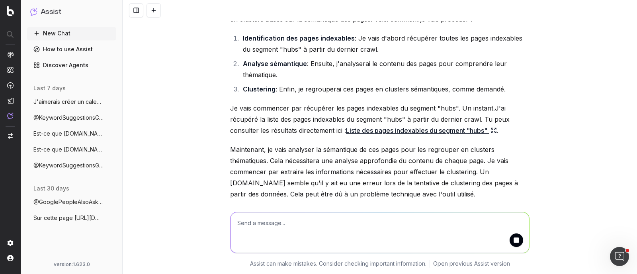
click at [386, 136] on link "Liste des pages indexables du segment "hubs"" at bounding box center [421, 130] width 151 height 11
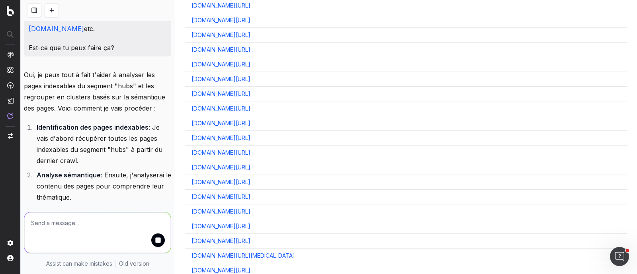
scroll to position [7250, 0]
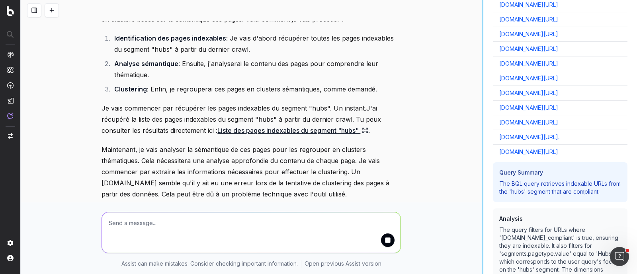
click at [489, 163] on div "Hello! Je voudrais que tu analyses l'ensemble des pages indexables du segment "…" at bounding box center [329, 137] width 616 height 274
click at [35, 10] on button at bounding box center [34, 10] width 14 height 14
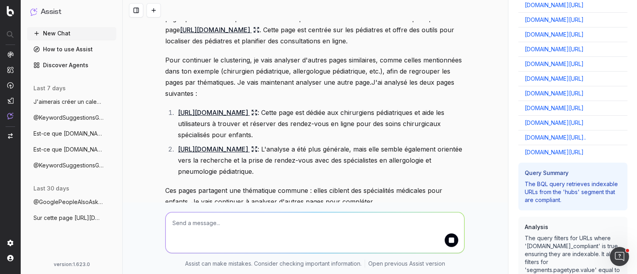
scroll to position [368, 0]
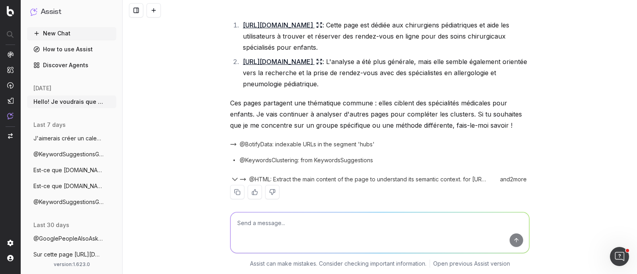
scroll to position [426, 0]
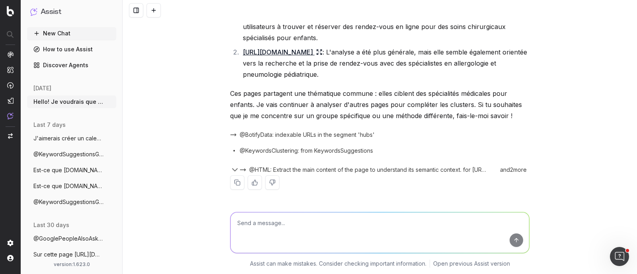
click at [287, 214] on textarea at bounding box center [379, 232] width 298 height 41
click at [287, 214] on textarea "Et si tu te basais uniqueent sur les <h1> des pages? cela devrait suffire!" at bounding box center [379, 232] width 298 height 41
click at [294, 222] on textarea "Et si tu te basais uniqueent sur les <h1> des pages? cela devrait suffire!" at bounding box center [379, 232] width 298 height 41
click at [296, 222] on textarea "Et si tu te basais uniqueent sur les <h1> des pages? cela devrait suffire!" at bounding box center [379, 232] width 298 height 41
type textarea "Et si tu te basais uniquement sur les <h1> des pages? cela devrait suffire!"
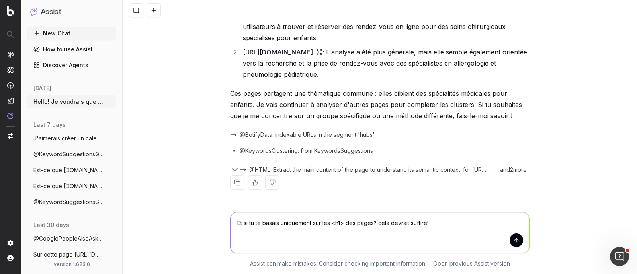
click at [509, 243] on button "submit" at bounding box center [516, 241] width 14 height 14
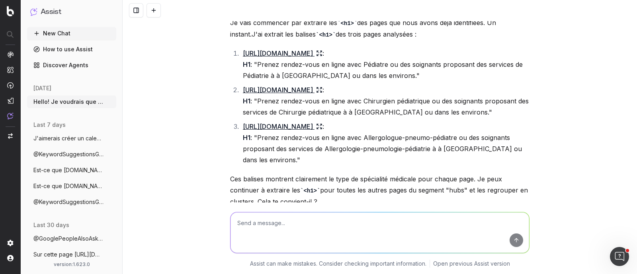
scroll to position [775, 0]
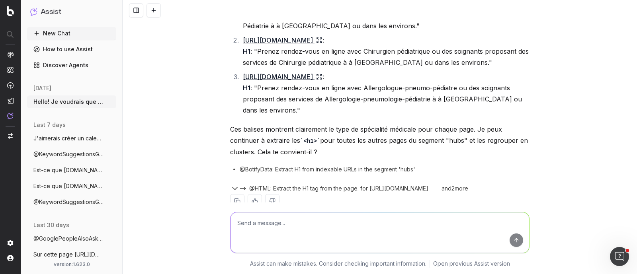
click at [281, 233] on textarea at bounding box center [379, 232] width 298 height 41
type textarea "n"
click at [392, 223] on textarea "tu peux récupérer les h1 depuis les données du crawl, pas beosin de scraper cha…" at bounding box center [379, 232] width 298 height 41
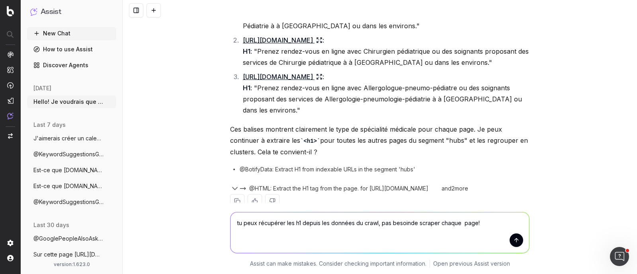
type textarea "tu peux récupérer les h1 depuis les données du crawl, pas besoin de scraper cha…"
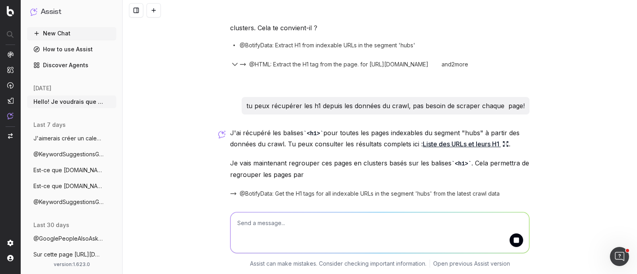
scroll to position [911, 0]
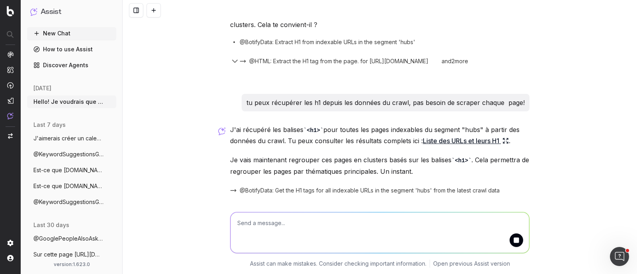
click at [464, 144] on link "Liste des URLs et leurs H1" at bounding box center [466, 140] width 86 height 11
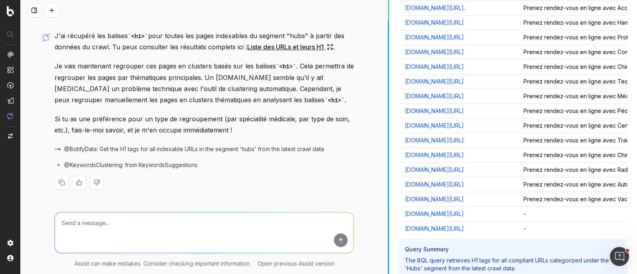
scroll to position [7180, 0]
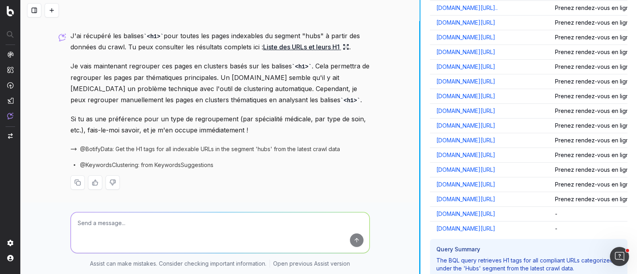
click at [419, 160] on div at bounding box center [419, 137] width 1 height 274
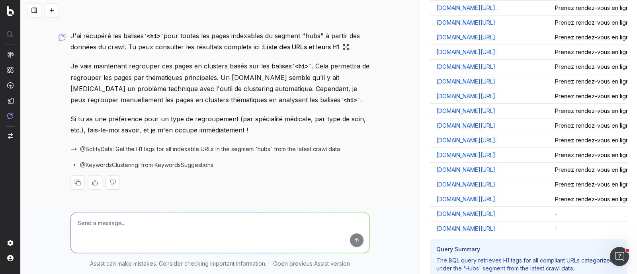
click at [227, 220] on textarea at bounding box center [220, 232] width 298 height 41
type textarea "J'aimerais avoir des clusters par spécialité médicale!"
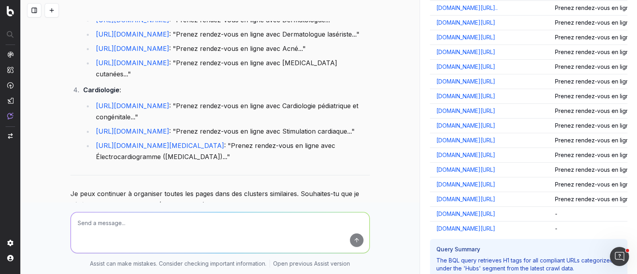
scroll to position [1674, 0]
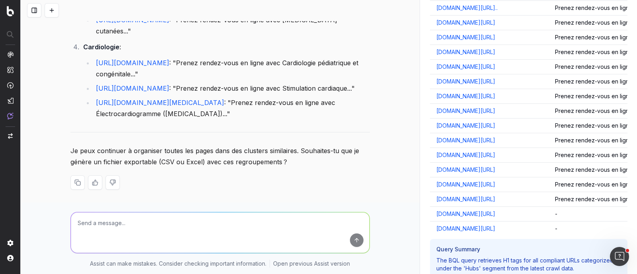
click at [207, 221] on textarea at bounding box center [220, 232] width 298 height 41
drag, startPoint x: 83, startPoint y: 224, endPoint x: 154, endPoint y: 222, distance: 70.9
click at [154, 222] on textarea "Oui ça serait incroyable merci" at bounding box center [220, 232] width 298 height 41
type textarea "Oui je veuw bien un CSV merci!"
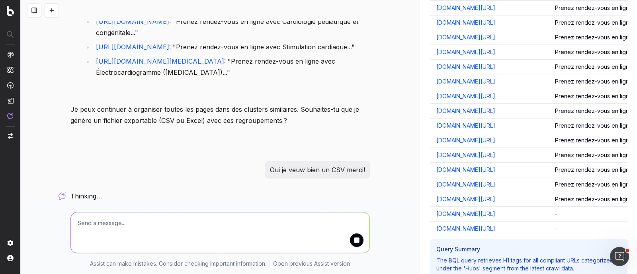
scroll to position [1715, 0]
drag, startPoint x: 296, startPoint y: 172, endPoint x: 302, endPoint y: 172, distance: 5.2
click at [302, 172] on p "Oui je veuw bien un CSV merci!" at bounding box center [317, 169] width 95 height 11
click at [279, 224] on textarea at bounding box center [220, 232] width 298 height 41
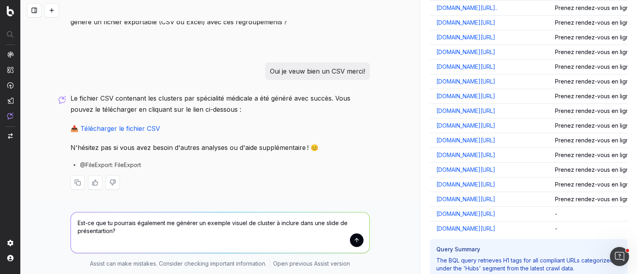
scroll to position [1814, 0]
click at [248, 225] on textarea "Est-ce que tu pourrais également me générer un exemple visuel de cluster à incl…" at bounding box center [220, 232] width 298 height 41
type textarea "Est-ce que tu pourrais également me générer un exemple visuel d'un des cluster …"
click at [356, 244] on button "submit" at bounding box center [357, 241] width 14 height 14
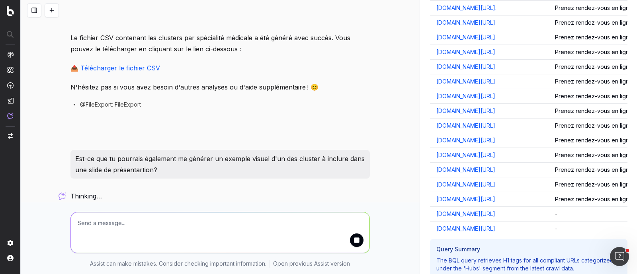
click at [144, 72] on link "📥 Télécharger le fichier CSV" at bounding box center [115, 68] width 90 height 8
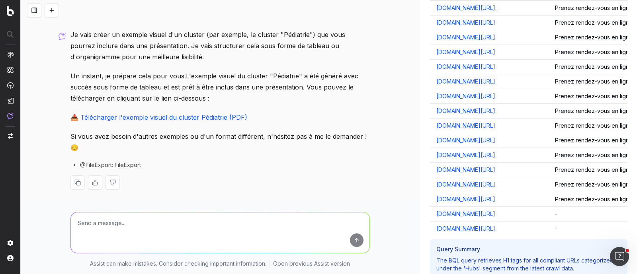
scroll to position [2023, 0]
click at [227, 121] on link "📥 Télécharger l'exemple visuel du cluster Pédiatrie (PDF)" at bounding box center [158, 117] width 177 height 8
click at [163, 223] on textarea at bounding box center [220, 232] width 298 height 41
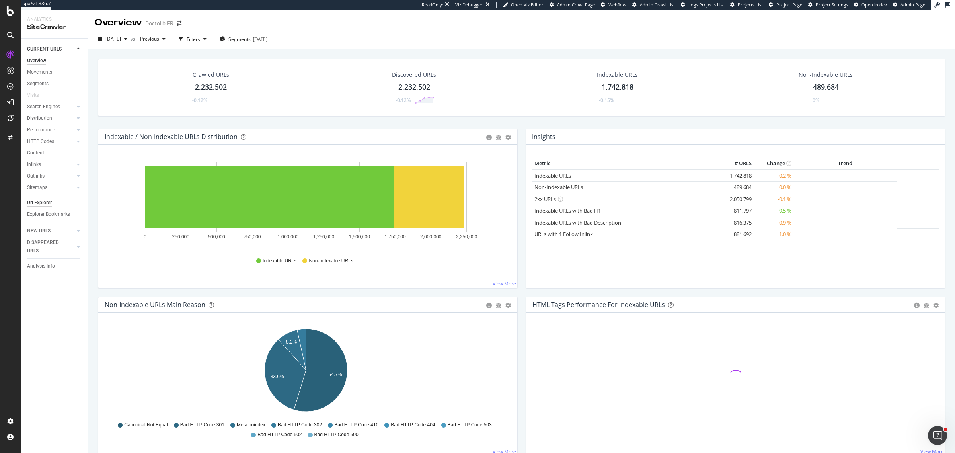
click at [41, 200] on div "Url Explorer" at bounding box center [39, 203] width 25 height 8
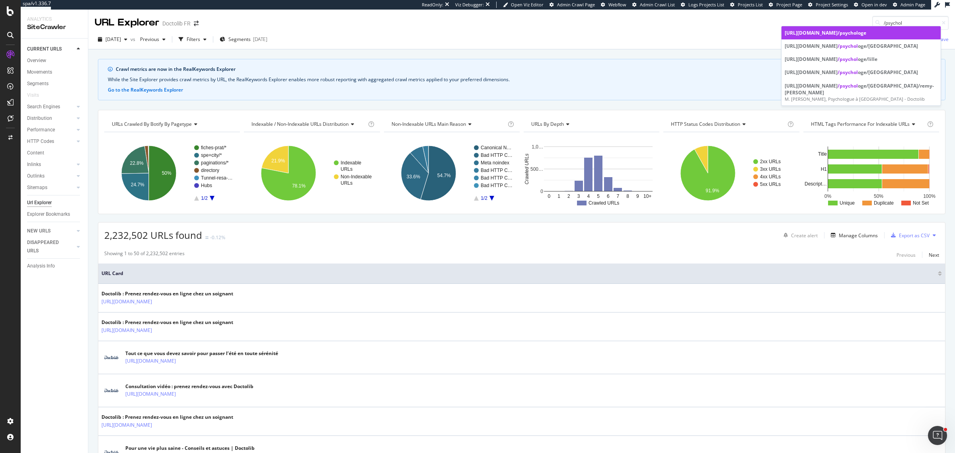
type input "/psychol"
click at [879, 37] on link "[URL][DOMAIN_NAME] /psychol oge" at bounding box center [861, 32] width 159 height 13
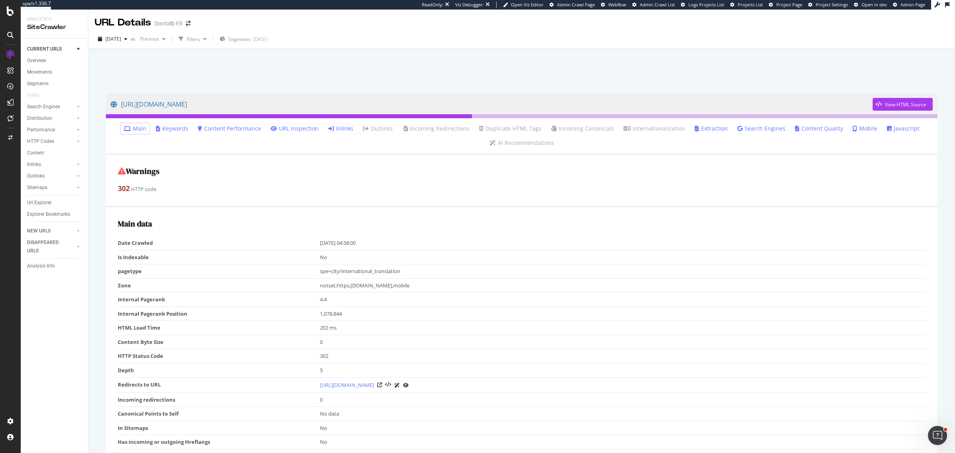
scroll to position [50, 0]
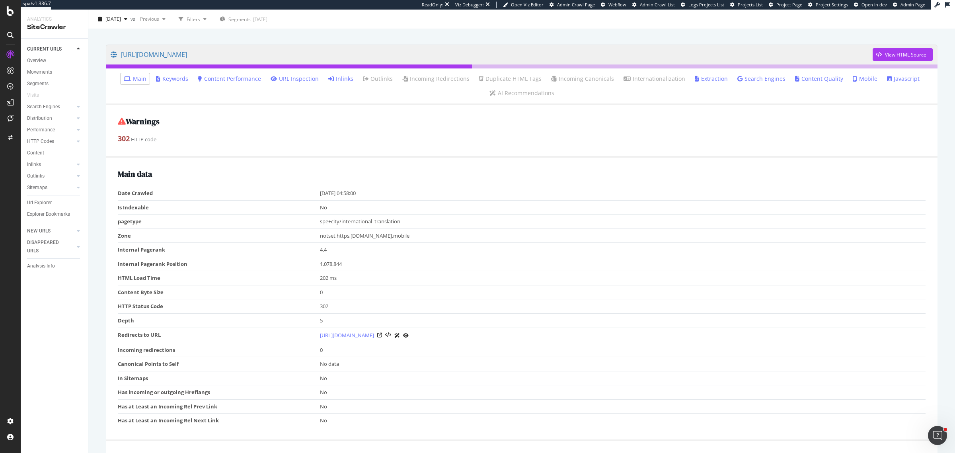
click at [336, 221] on td "spe+city/international_translation" at bounding box center [623, 221] width 606 height 14
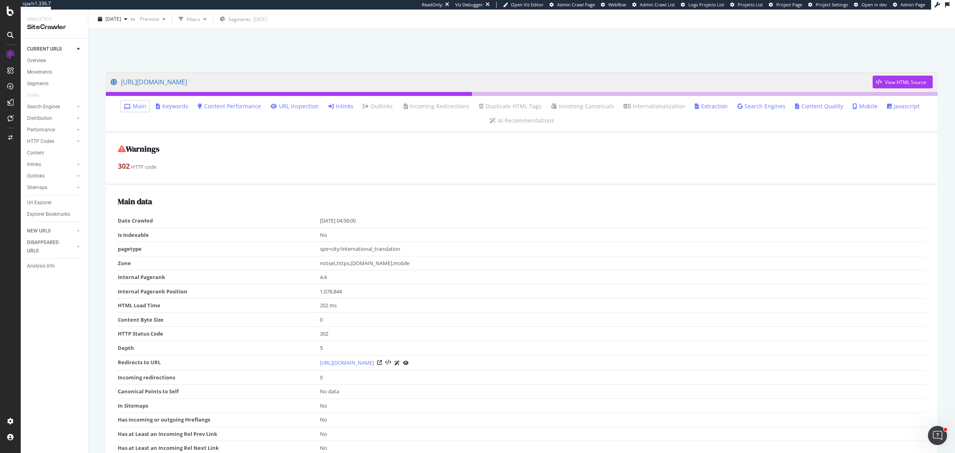
scroll to position [0, 0]
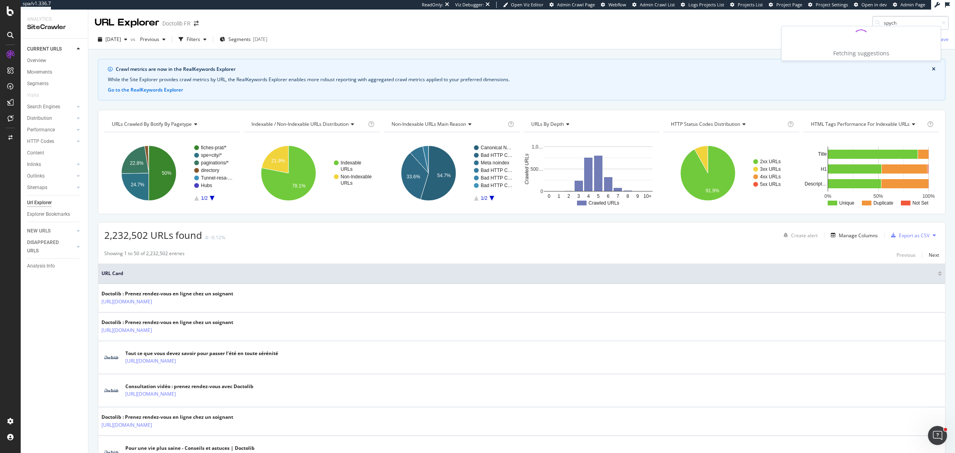
drag, startPoint x: 914, startPoint y: 23, endPoint x: 870, endPoint y: 18, distance: 43.7
click at [872, 18] on input "spych" at bounding box center [910, 23] width 76 height 14
click at [875, 21] on icon at bounding box center [877, 22] width 5 height 5
click at [875, 21] on input "psychologue" at bounding box center [910, 23] width 76 height 14
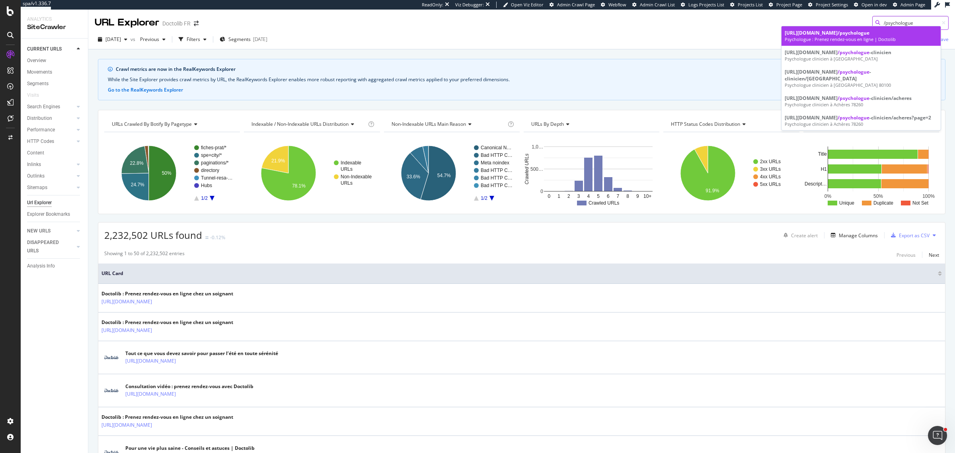
type input "/psychologue"
click at [808, 39] on div "Psychologue : Prenez rendez-vous en ligne | Doctolib" at bounding box center [861, 39] width 153 height 6
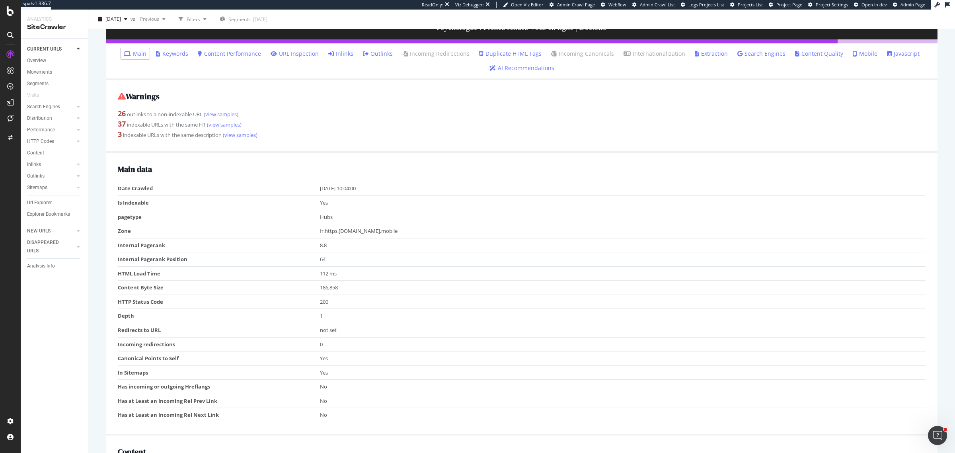
scroll to position [149, 0]
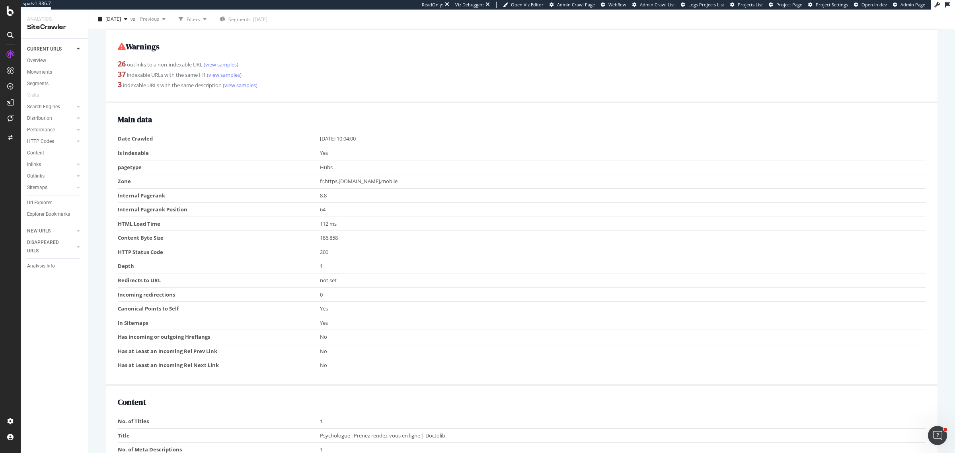
click at [322, 168] on td "Hubs" at bounding box center [623, 167] width 606 height 14
drag, startPoint x: 45, startPoint y: 86, endPoint x: 11, endPoint y: 89, distance: 34.0
click at [45, 86] on div "Segments" at bounding box center [37, 84] width 21 height 8
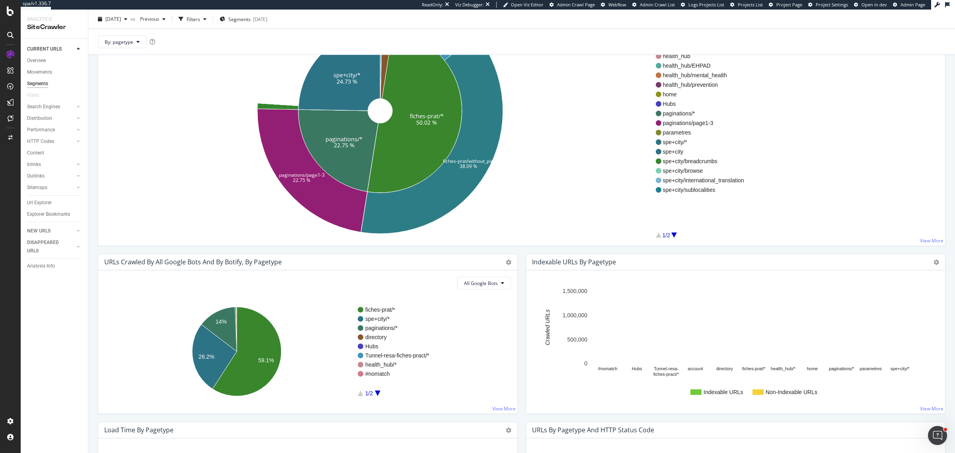
scroll to position [76, 0]
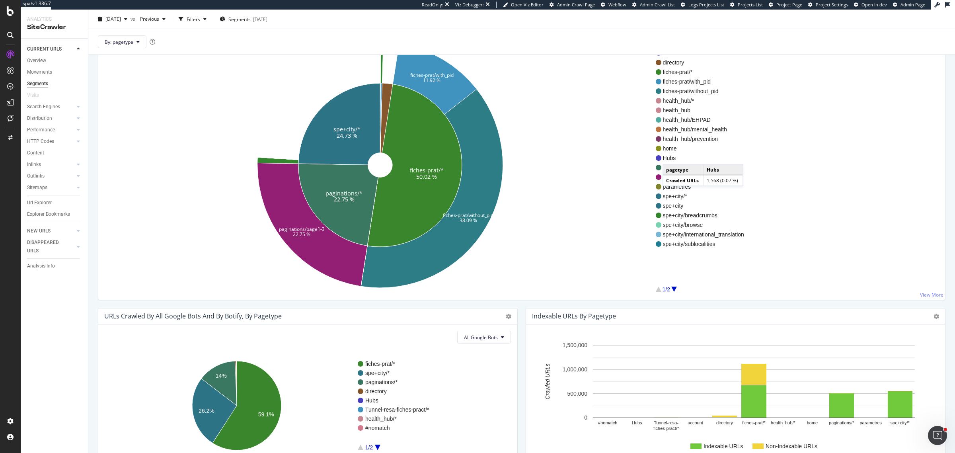
click at [671, 156] on span "Hubs" at bounding box center [703, 158] width 81 height 8
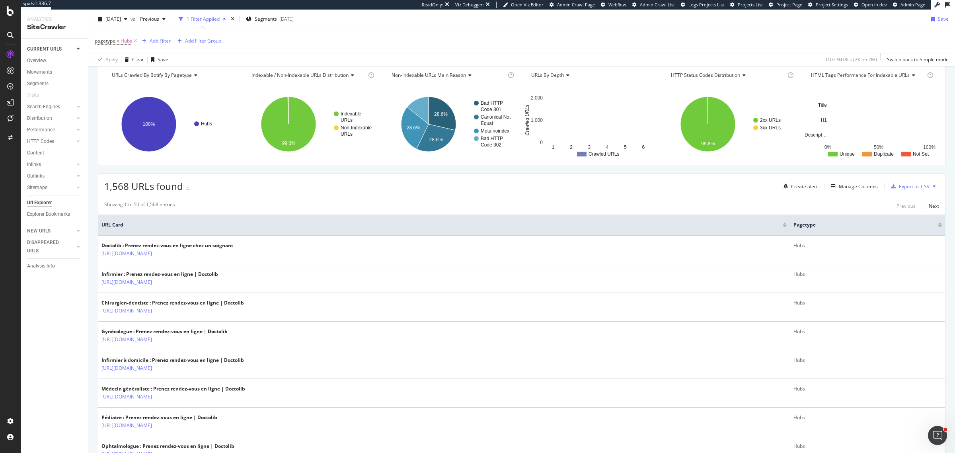
scroll to position [99, 0]
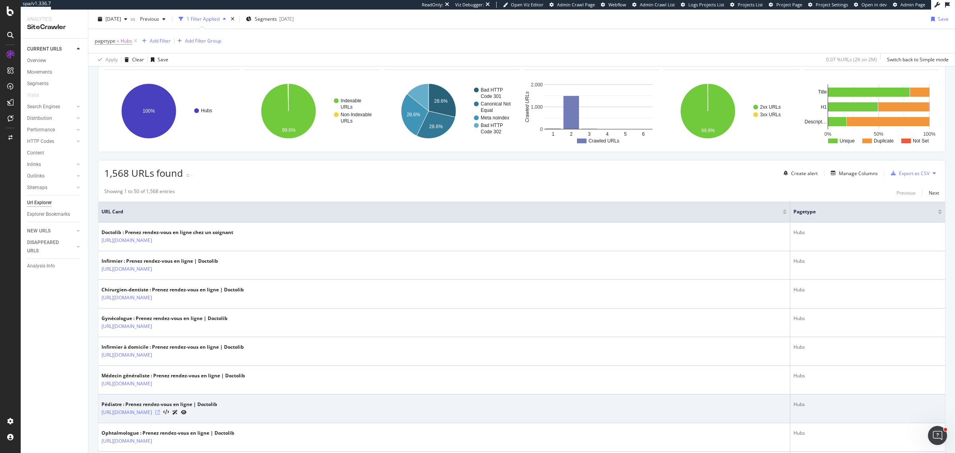
click at [160, 414] on icon at bounding box center [157, 412] width 5 height 5
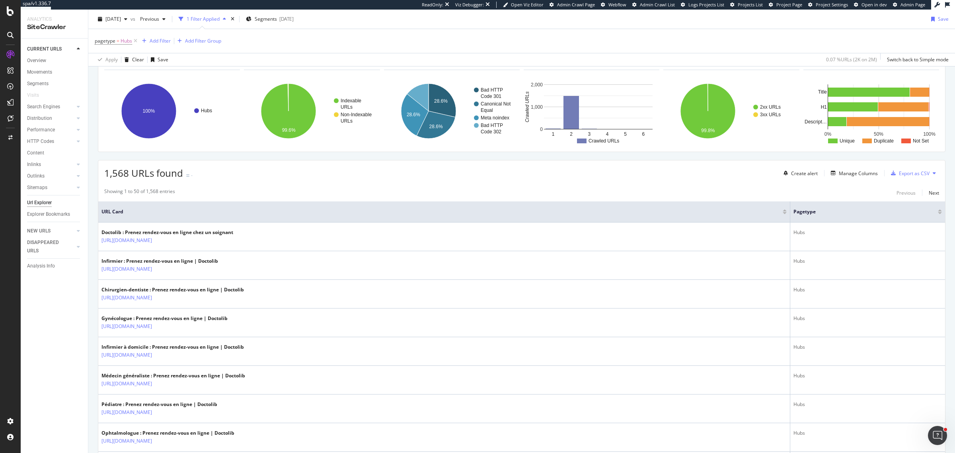
scroll to position [0, 0]
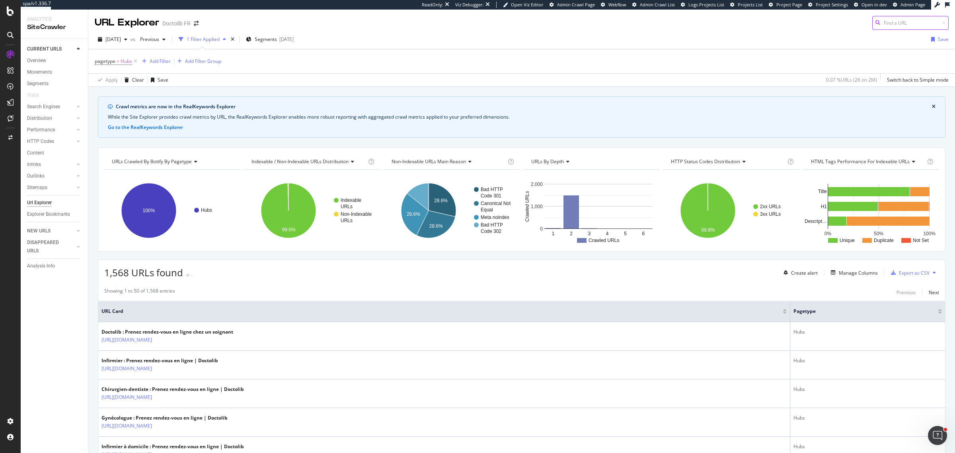
click at [913, 24] on input at bounding box center [910, 23] width 76 height 14
paste input "https://www.doctolib.fr/allergologue-pneumo-pediatre"
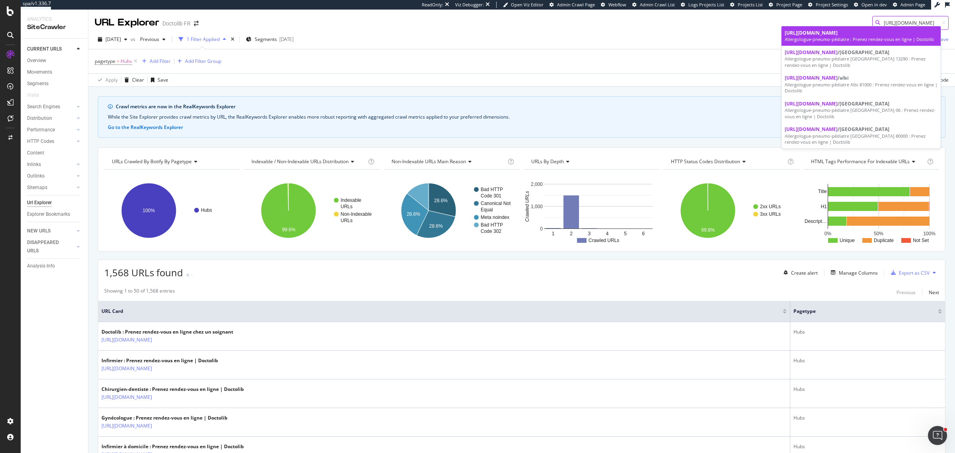
type input "https://www.doctolib.fr/allergologue-pneumo-pediatre"
click at [910, 36] on div "Allergologue-pneumo-pédiatre : Prenez rendez-vous en ligne | Doctolib" at bounding box center [861, 39] width 153 height 6
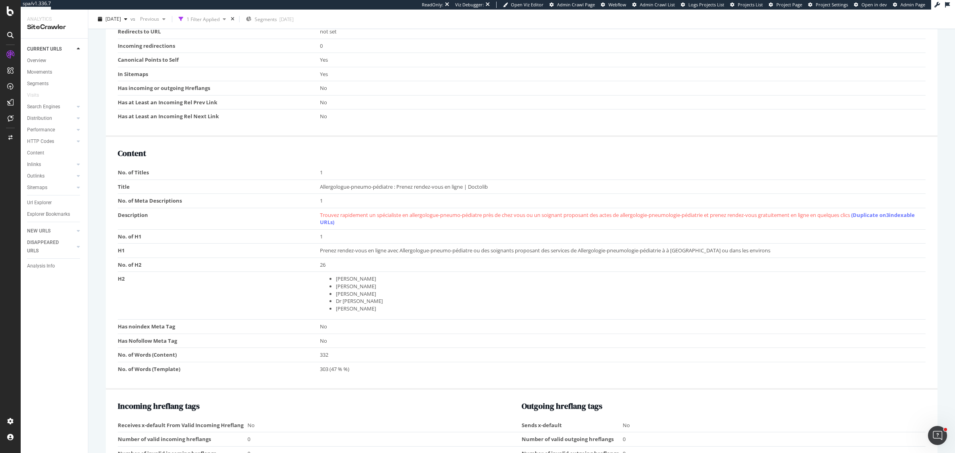
scroll to position [547, 0]
